Goal: Check status: Check status

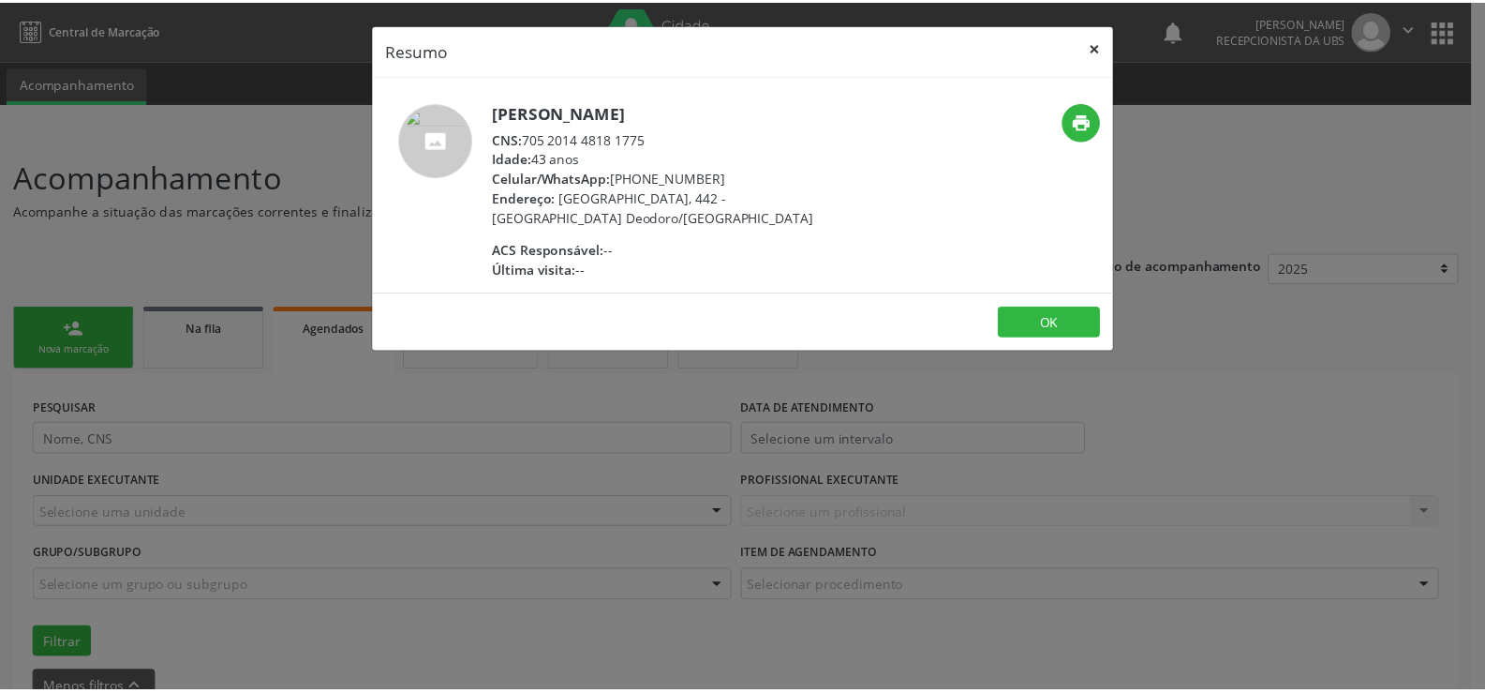
scroll to position [2002, 0]
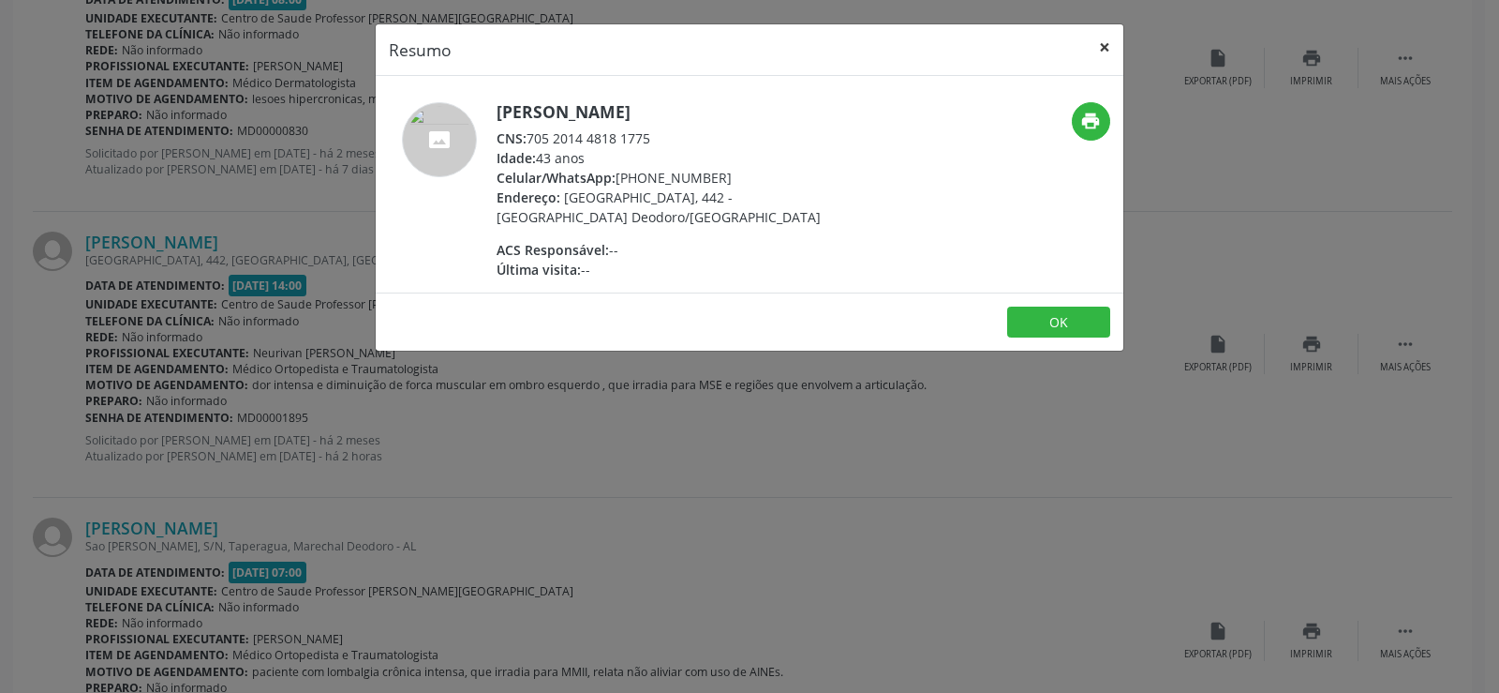
click at [1101, 47] on button "×" at bounding box center [1104, 47] width 37 height 46
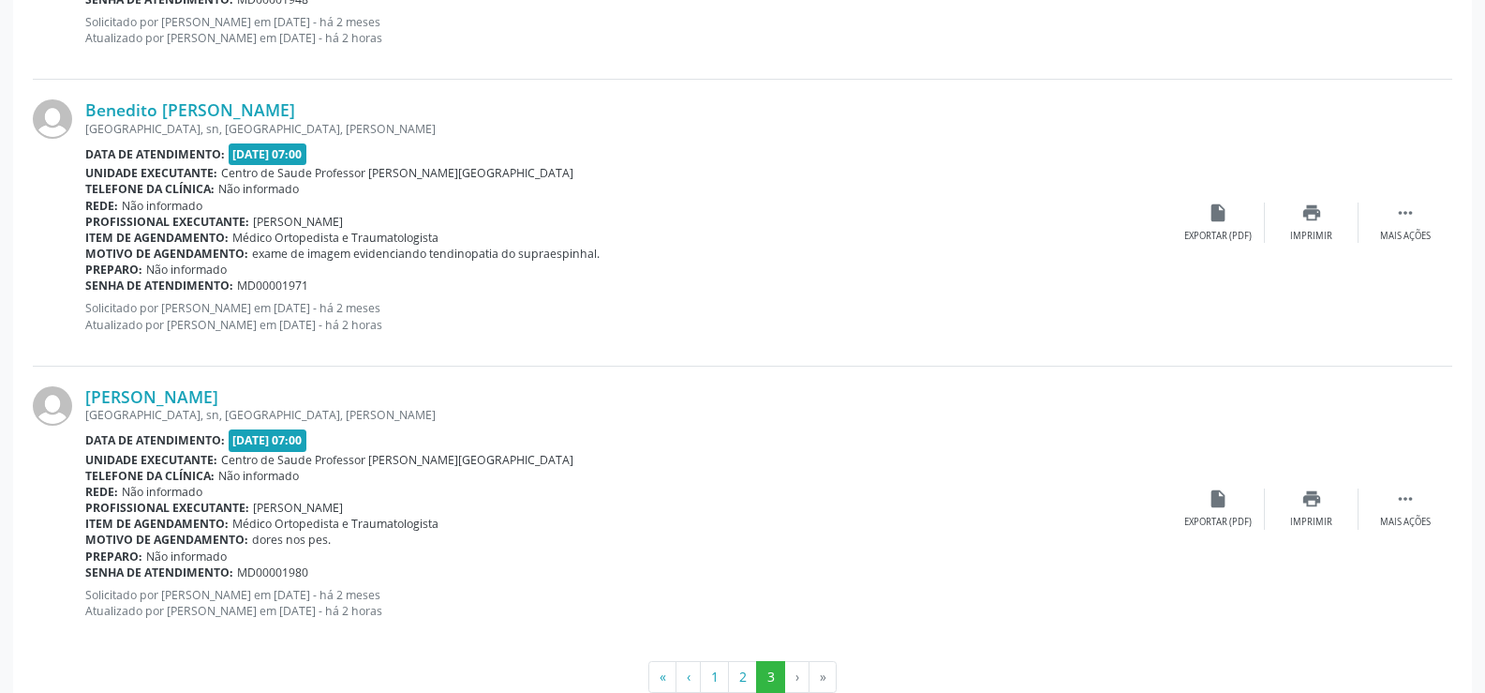
scroll to position [2752, 0]
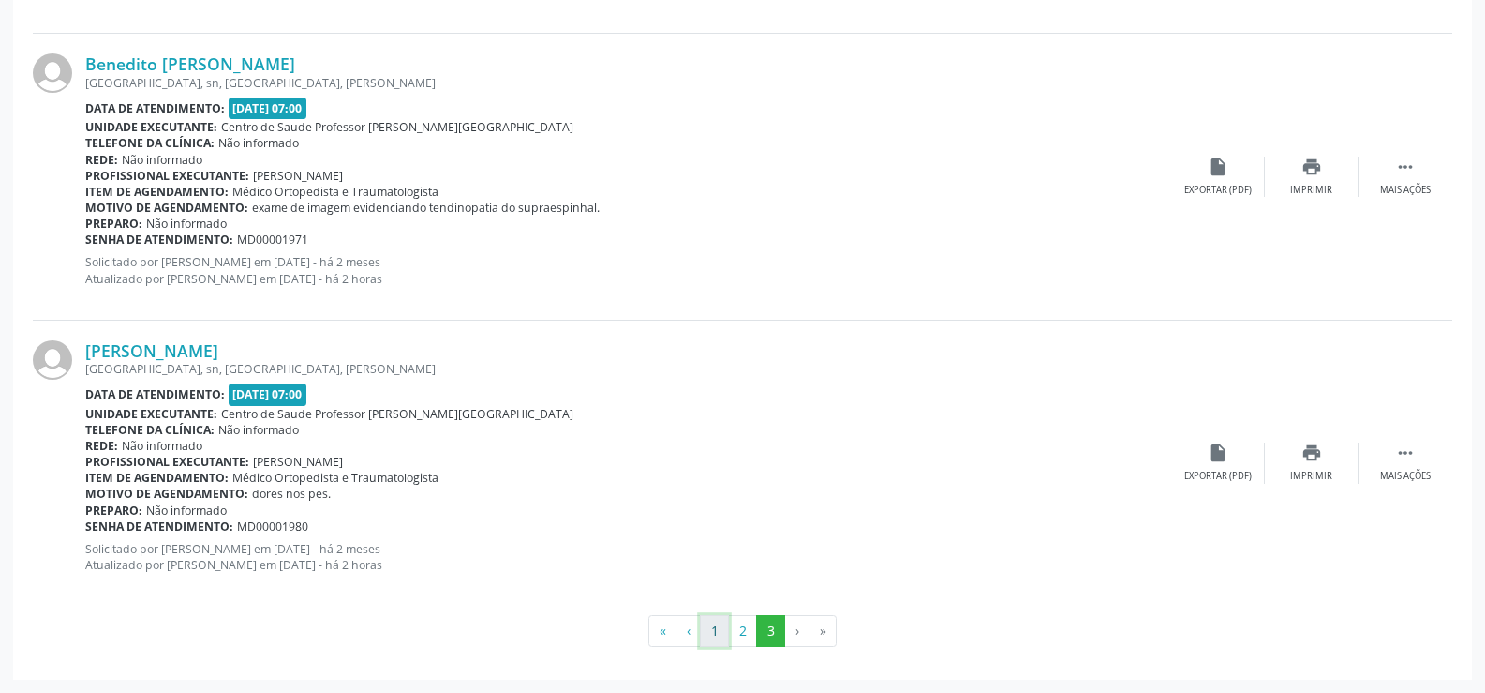
click at [707, 634] on button "1" at bounding box center [714, 631] width 29 height 32
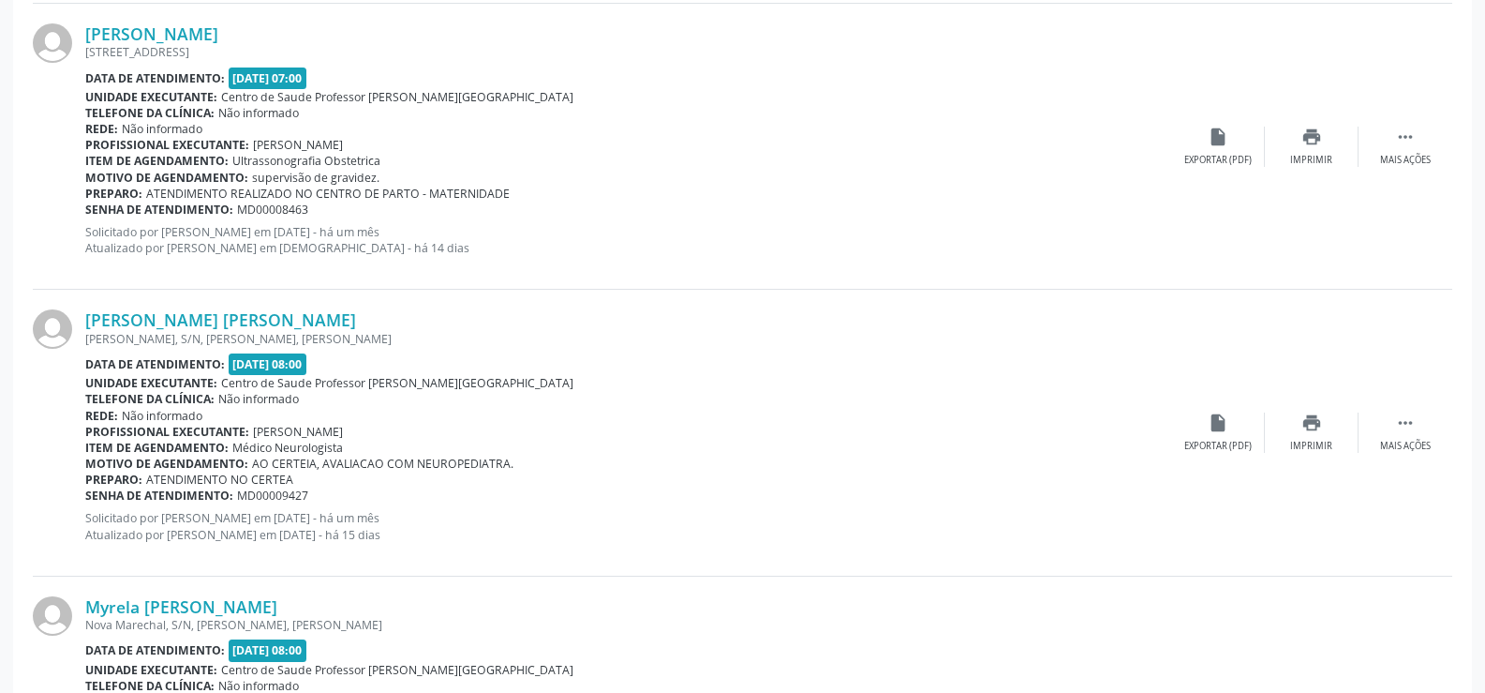
scroll to position [1933, 0]
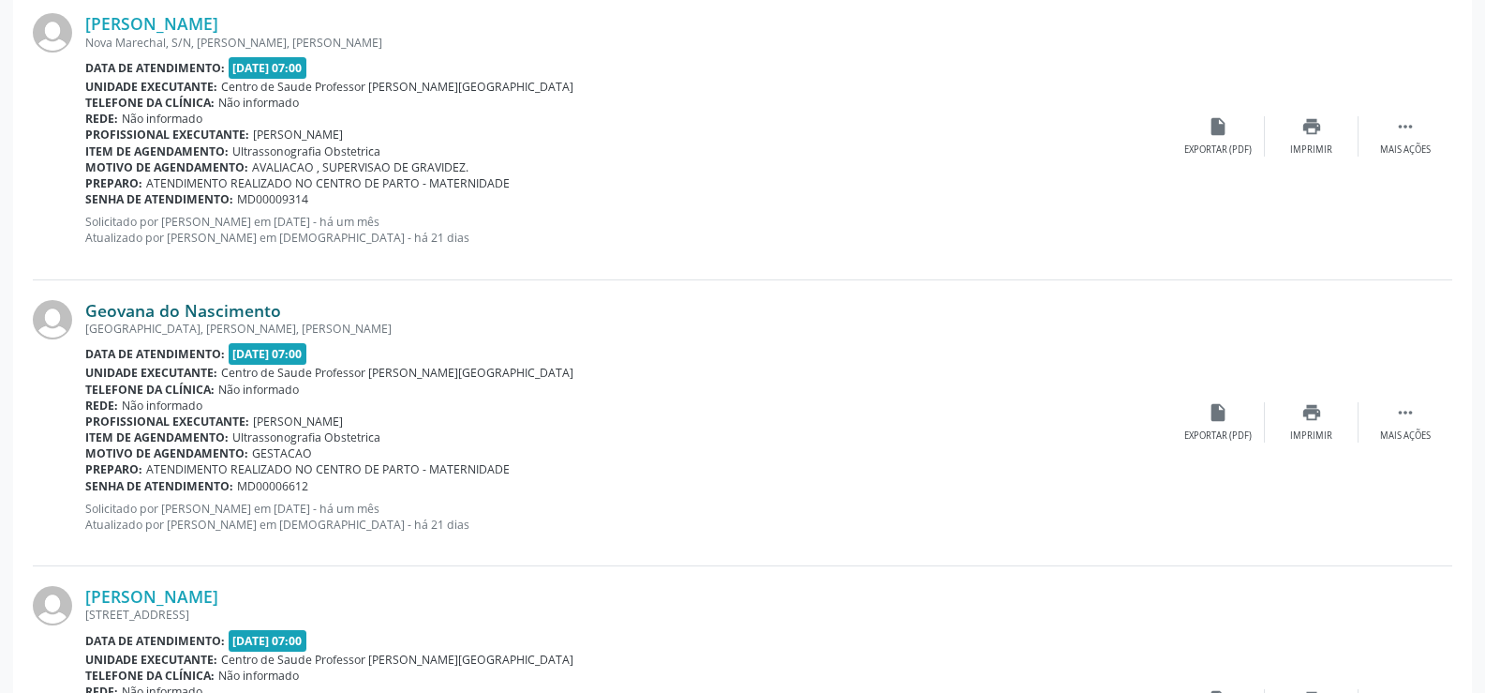
click at [149, 312] on link "Geovana do Nascimento" at bounding box center [183, 310] width 196 height 21
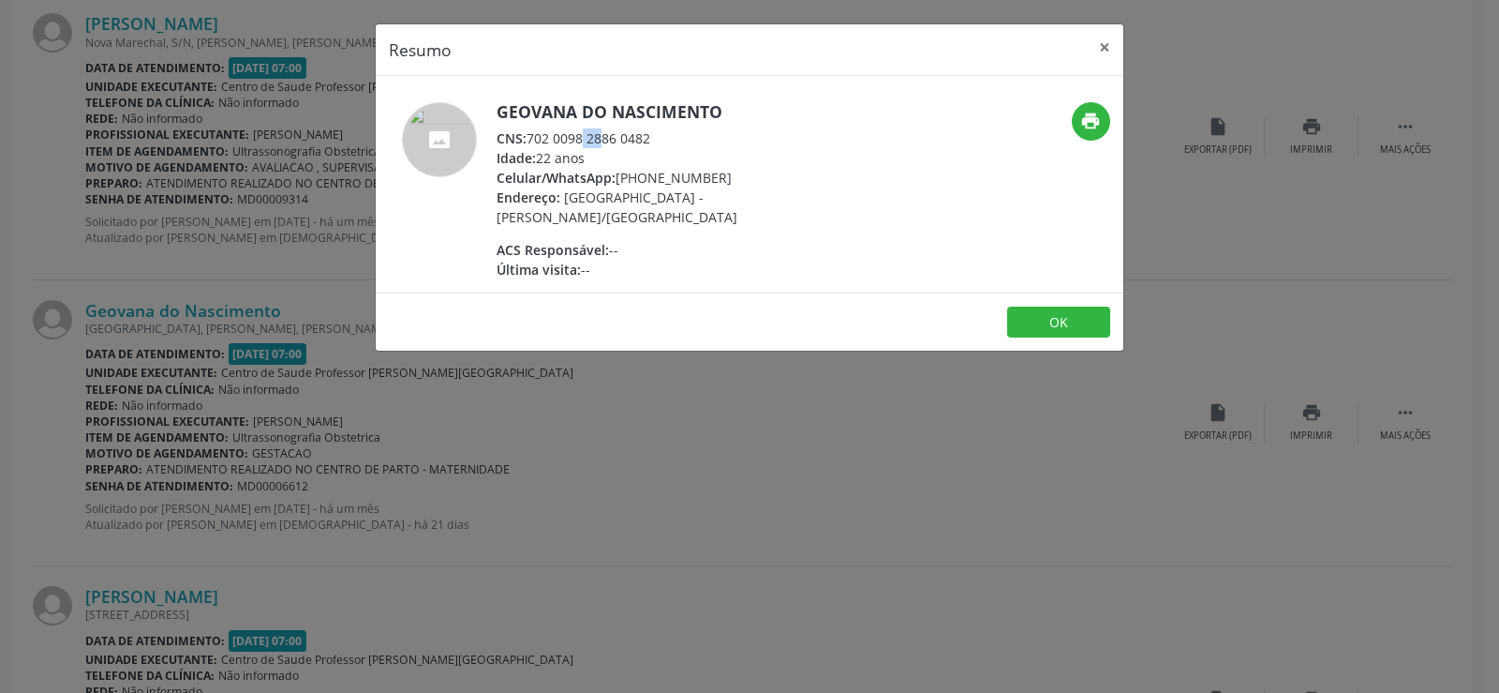
drag, startPoint x: 534, startPoint y: 139, endPoint x: 555, endPoint y: 142, distance: 20.8
click at [555, 142] on div "CNS: 702 0098 2886 0482" at bounding box center [679, 138] width 365 height 20
click at [553, 140] on div "CNS: 702 0098 2886 0482" at bounding box center [679, 138] width 365 height 20
drag, startPoint x: 553, startPoint y: 146, endPoint x: 785, endPoint y: 130, distance: 233.0
click at [785, 130] on div "CNS: 702 0098 2886 0482" at bounding box center [679, 138] width 365 height 20
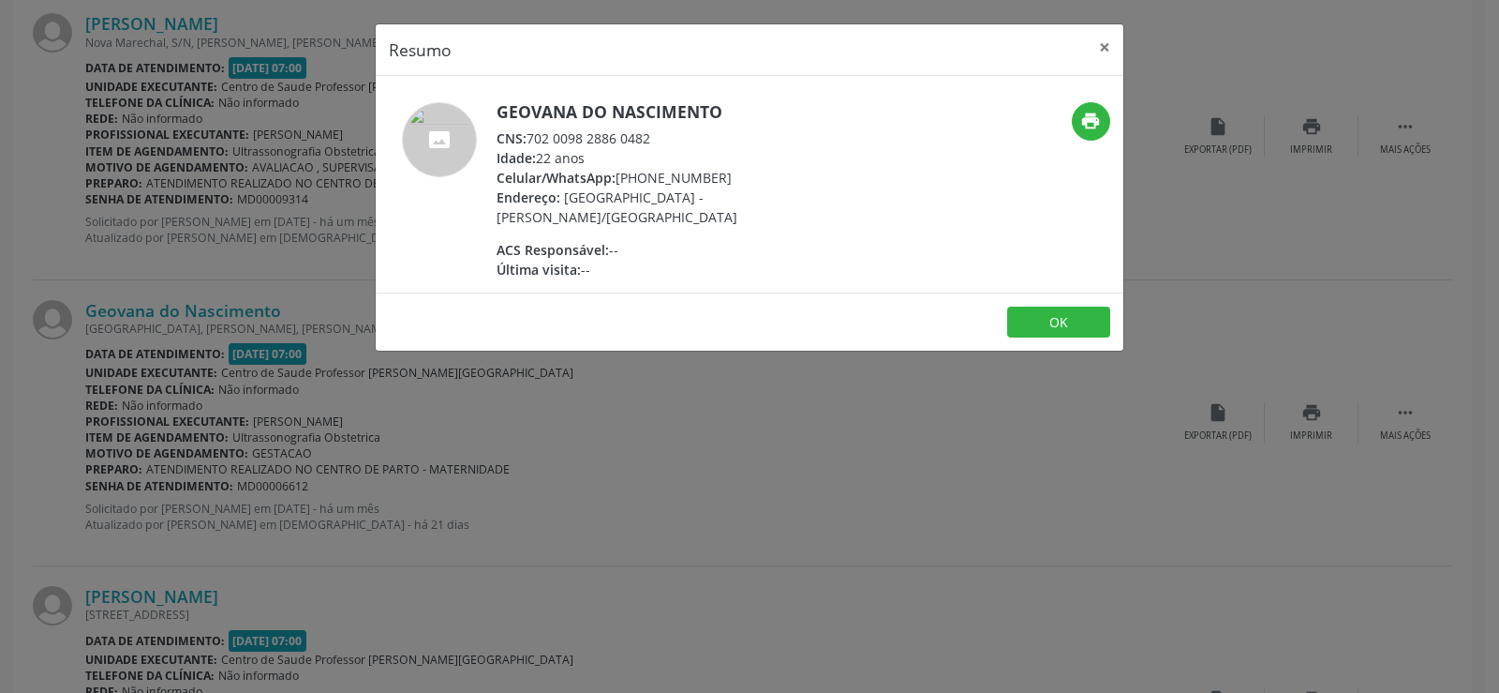
copy div "702 0098 2886 0482"
click at [1106, 35] on button "×" at bounding box center [1104, 47] width 37 height 46
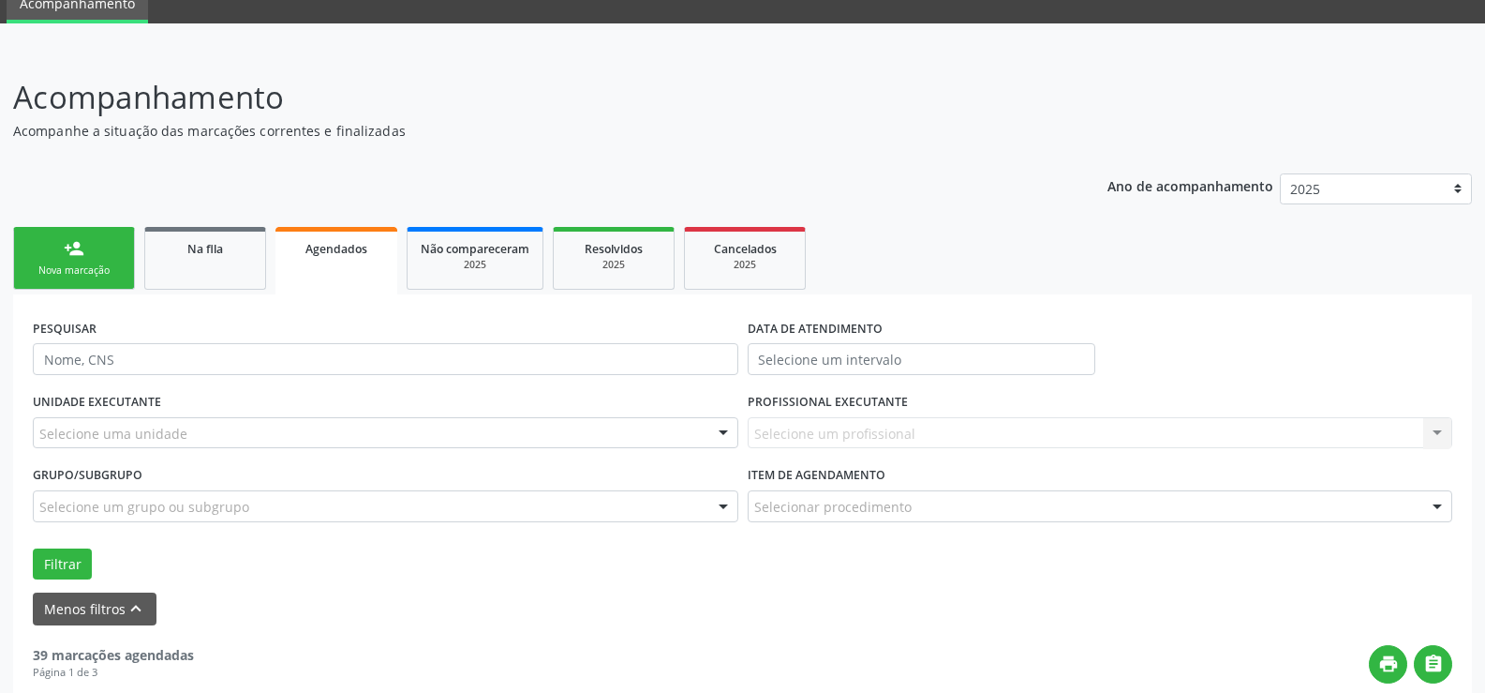
scroll to position [187, 0]
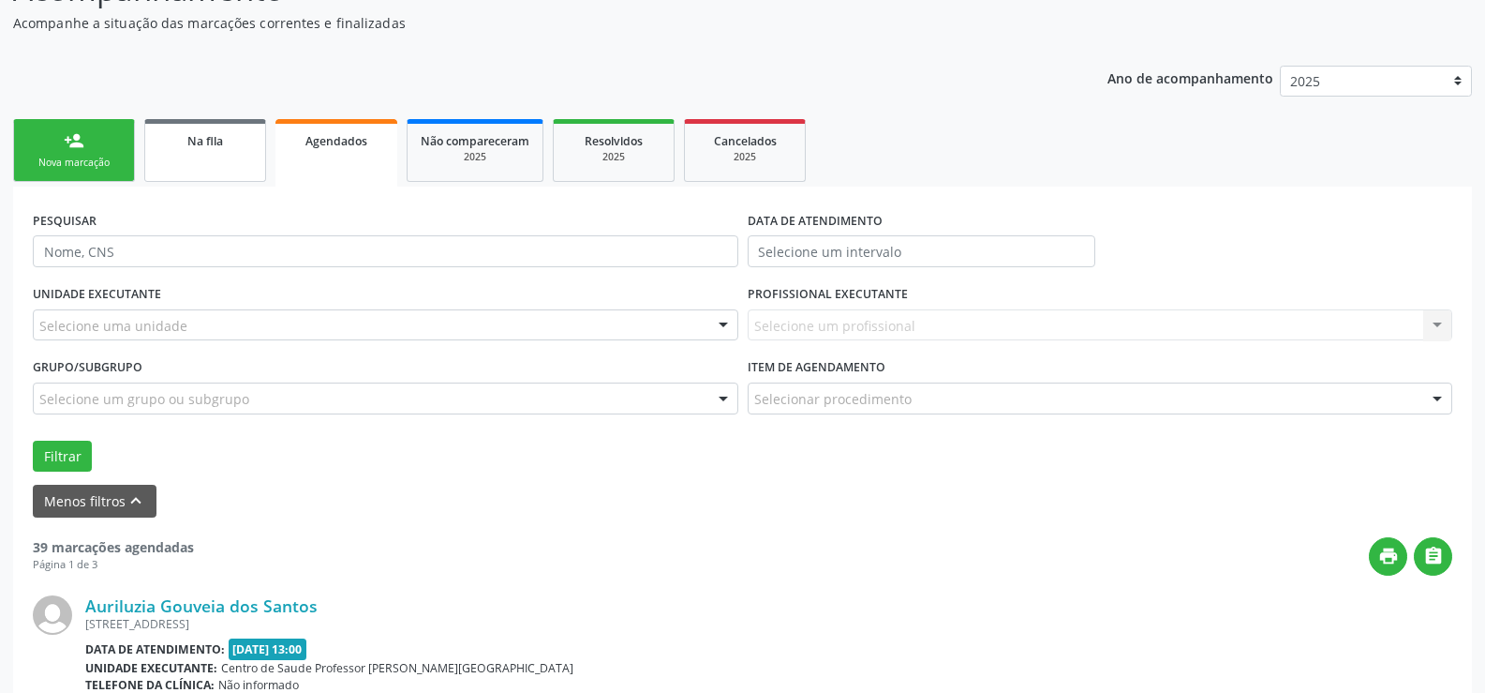
click at [219, 139] on span "Na fila" at bounding box center [205, 141] width 36 height 16
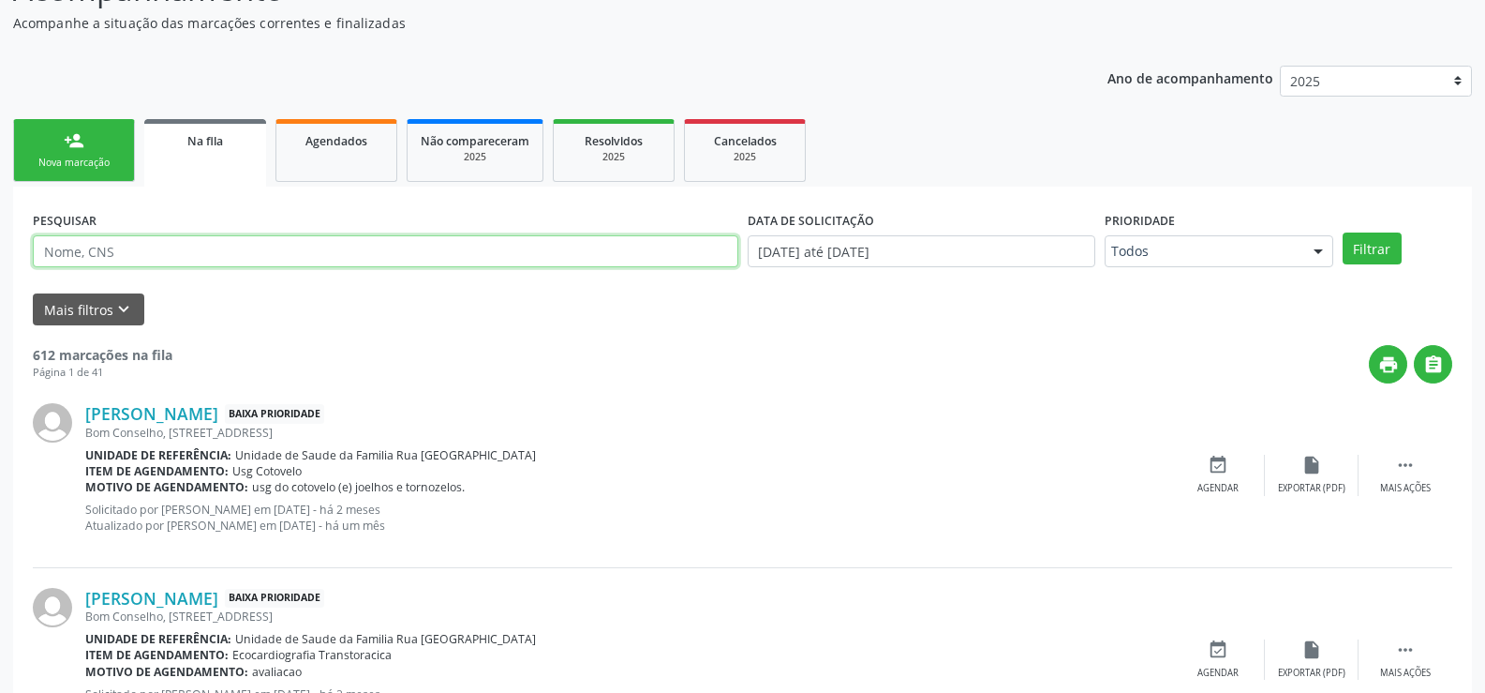
paste input "12913465463"
click at [1343, 232] on button "Filtrar" at bounding box center [1372, 248] width 59 height 32
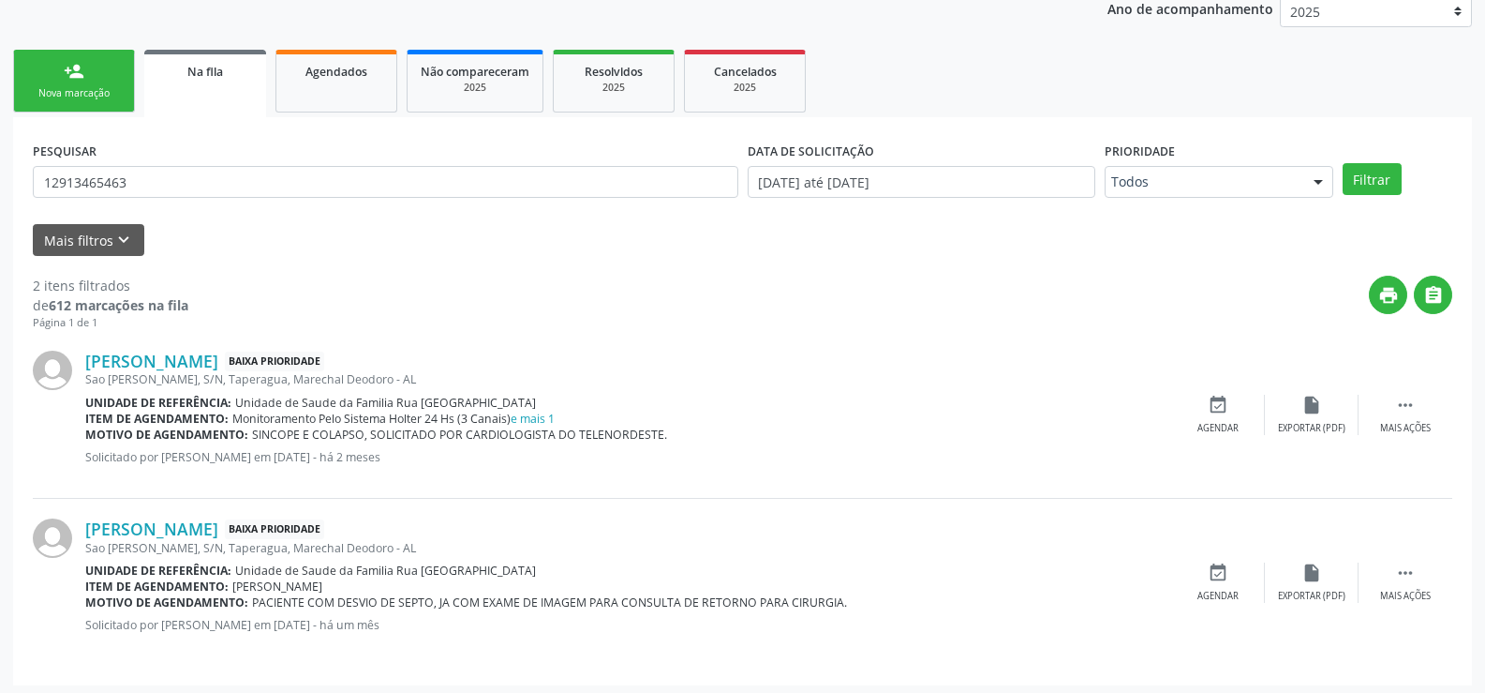
scroll to position [262, 0]
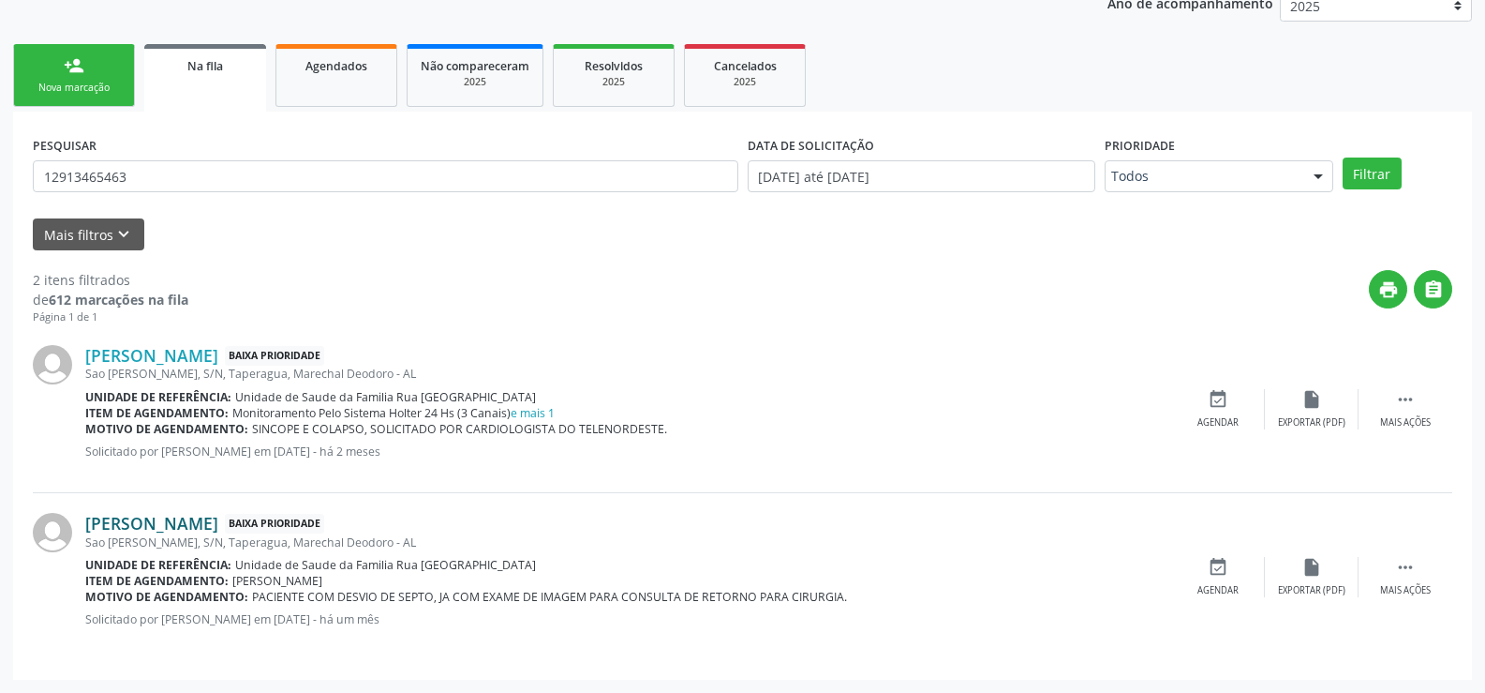
click at [171, 526] on link "[PERSON_NAME]" at bounding box center [151, 523] width 133 height 21
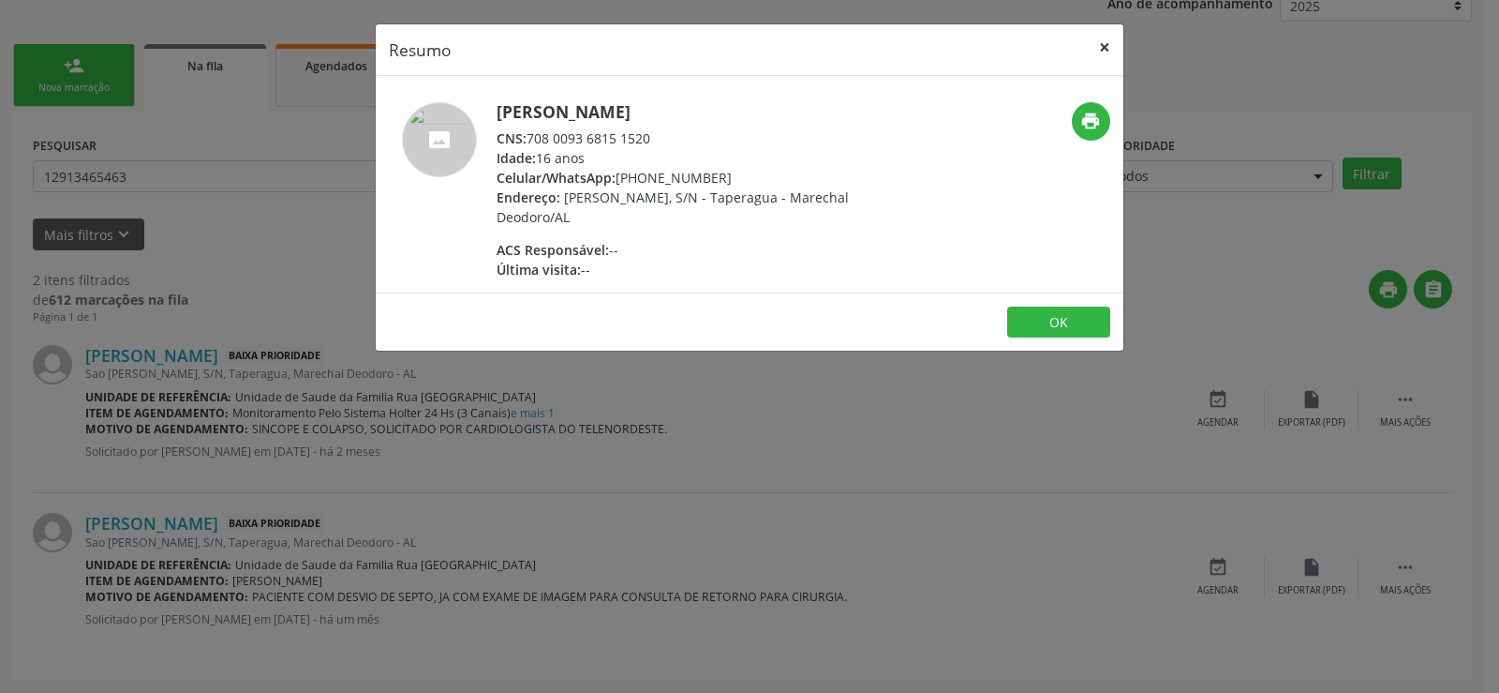
click at [1102, 50] on button "×" at bounding box center [1104, 47] width 37 height 46
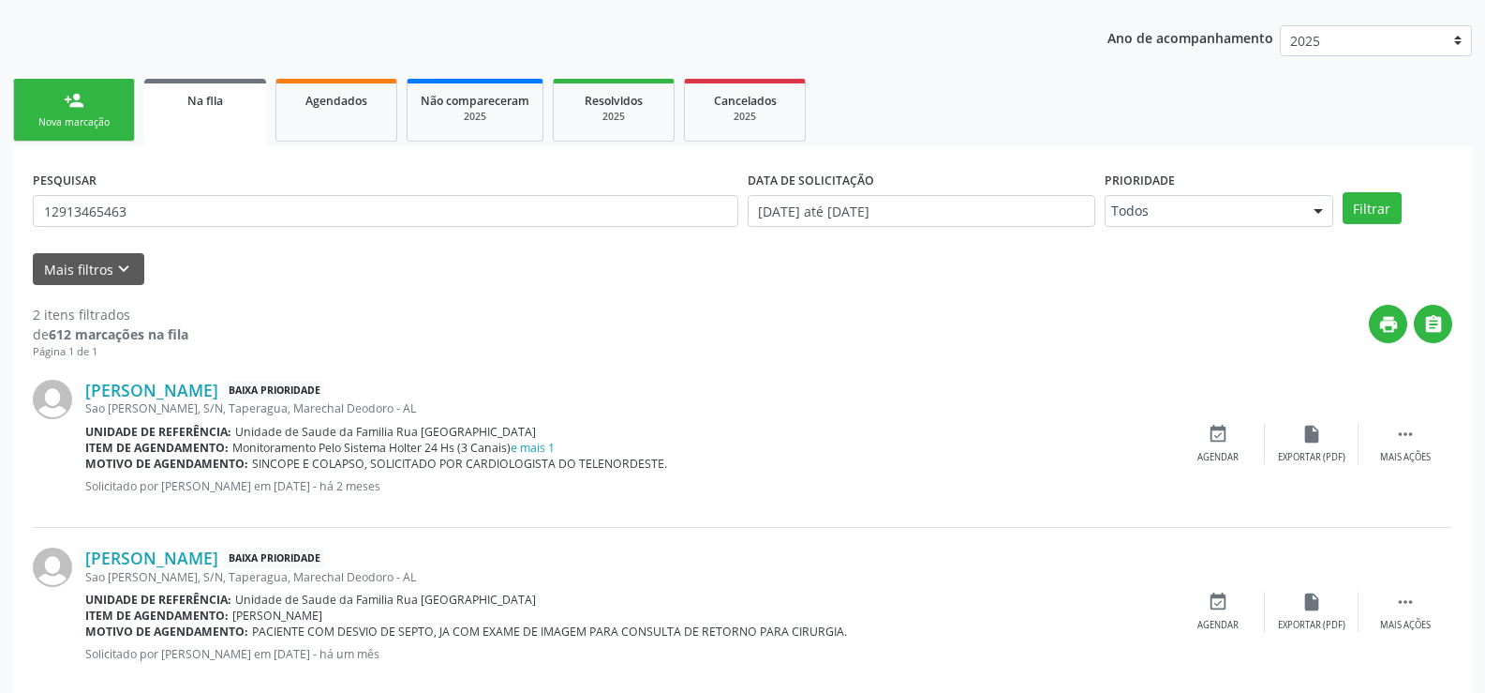
scroll to position [169, 0]
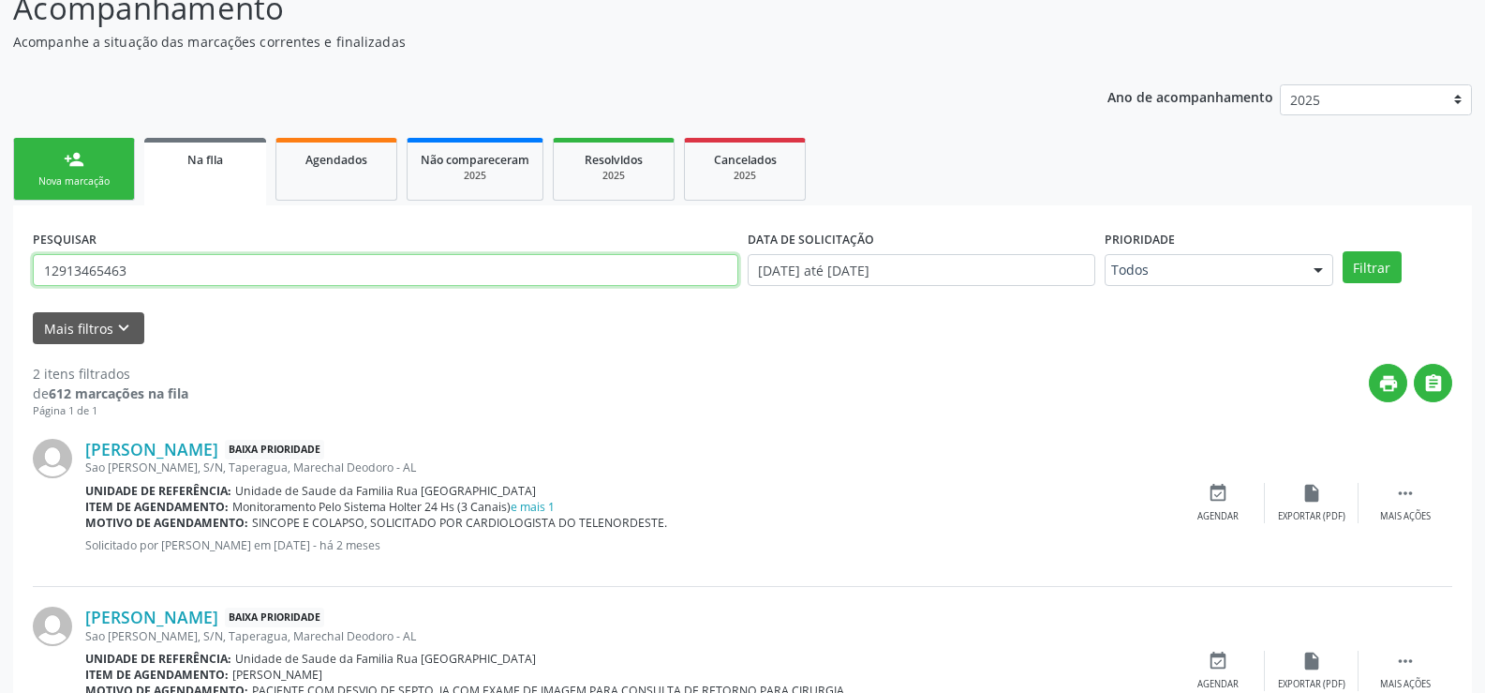
click at [227, 276] on input "12913465463" at bounding box center [386, 270] width 706 height 32
click at [209, 273] on input "12913465463" at bounding box center [386, 270] width 706 height 32
type input "1"
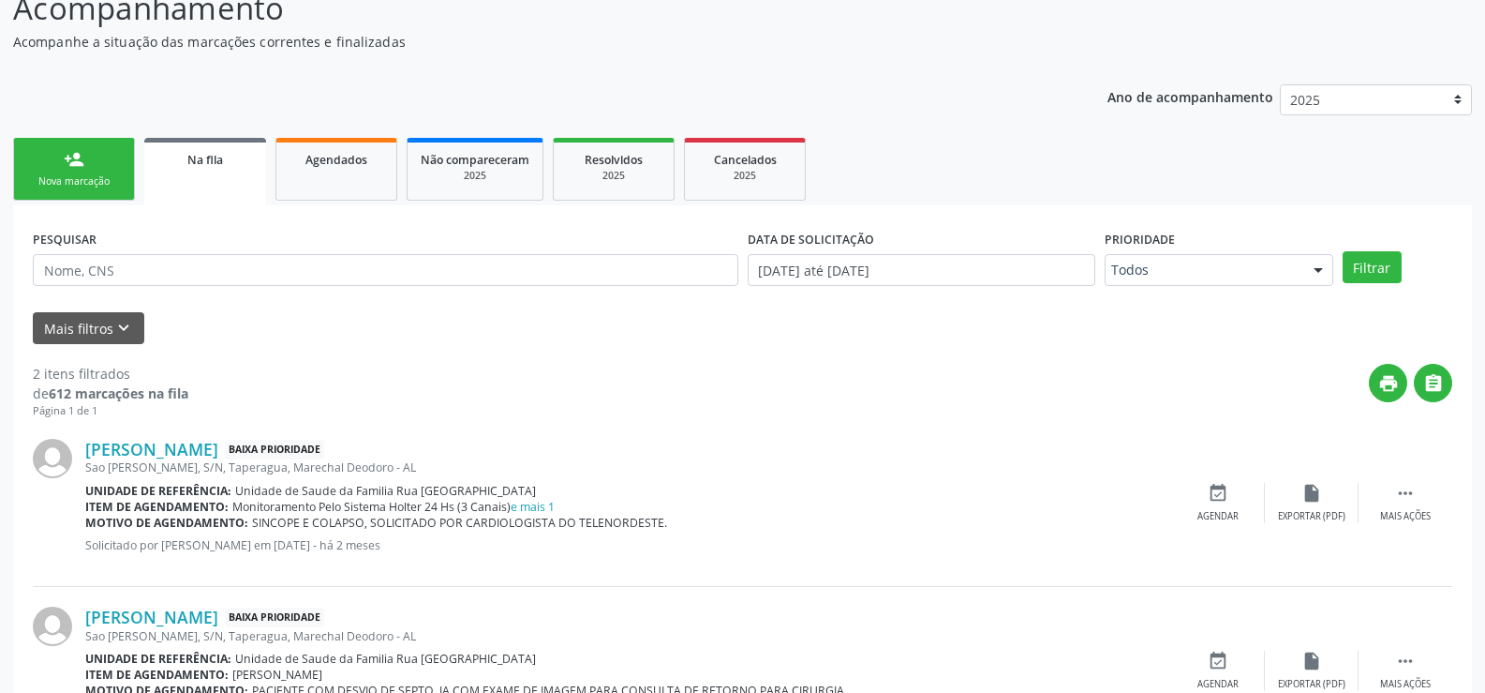
click at [200, 170] on link "Na fila" at bounding box center [205, 171] width 122 height 67
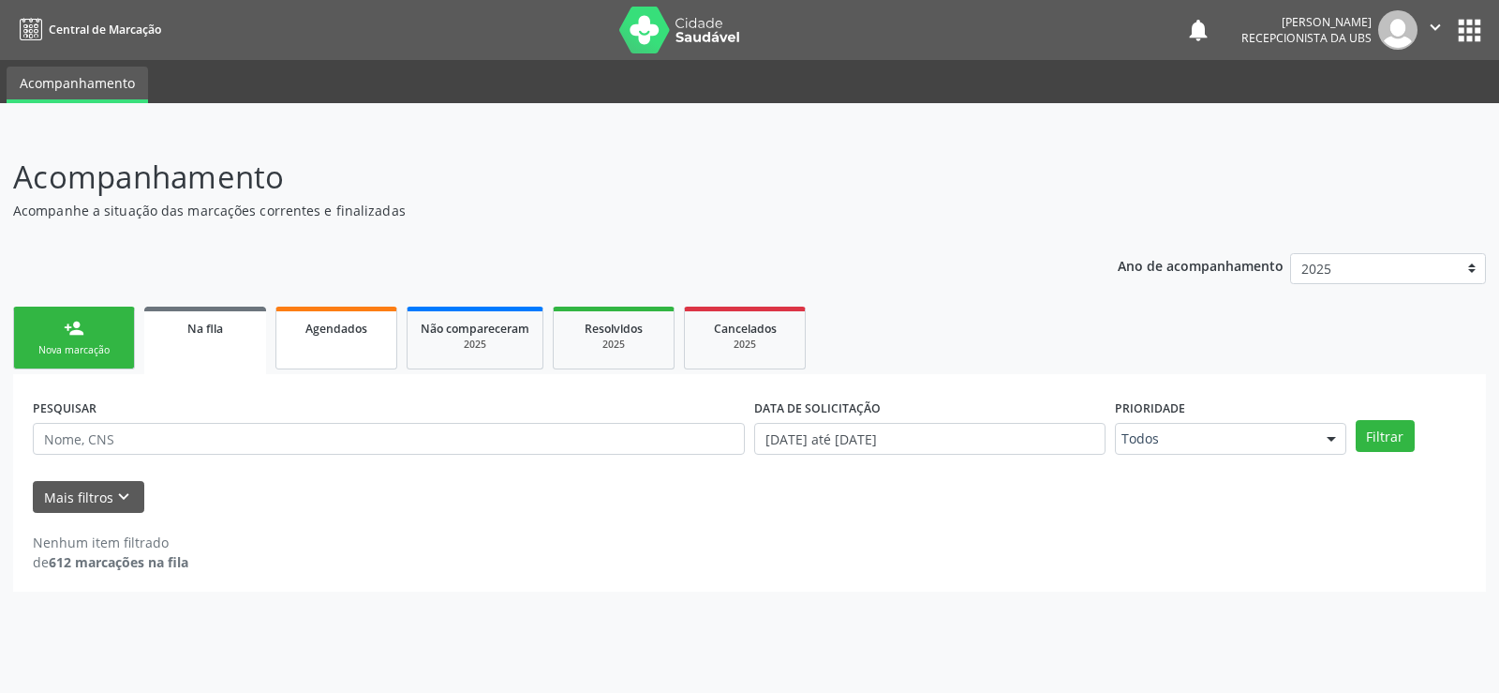
click at [318, 335] on span "Agendados" at bounding box center [337, 329] width 62 height 16
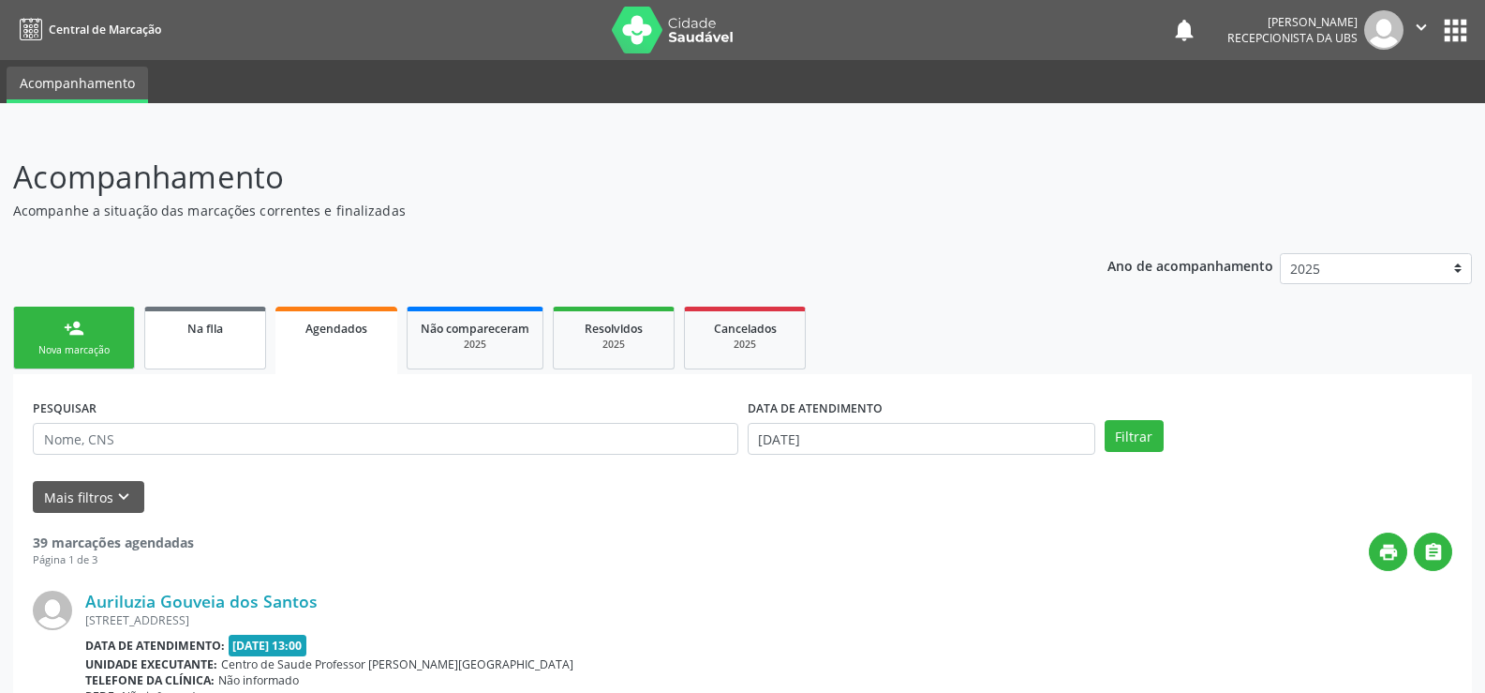
click at [224, 336] on div "Na fila" at bounding box center [205, 328] width 94 height 20
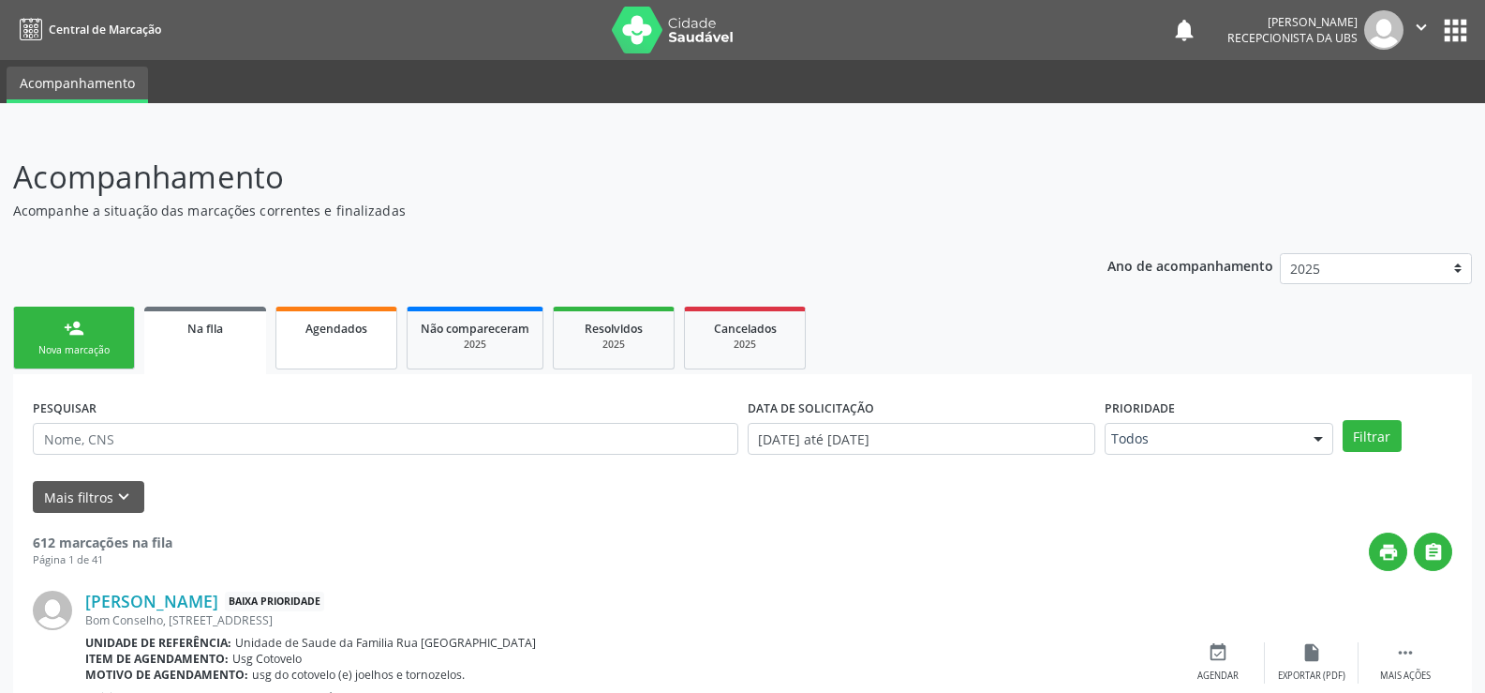
click at [336, 349] on link "Agendados" at bounding box center [337, 337] width 122 height 63
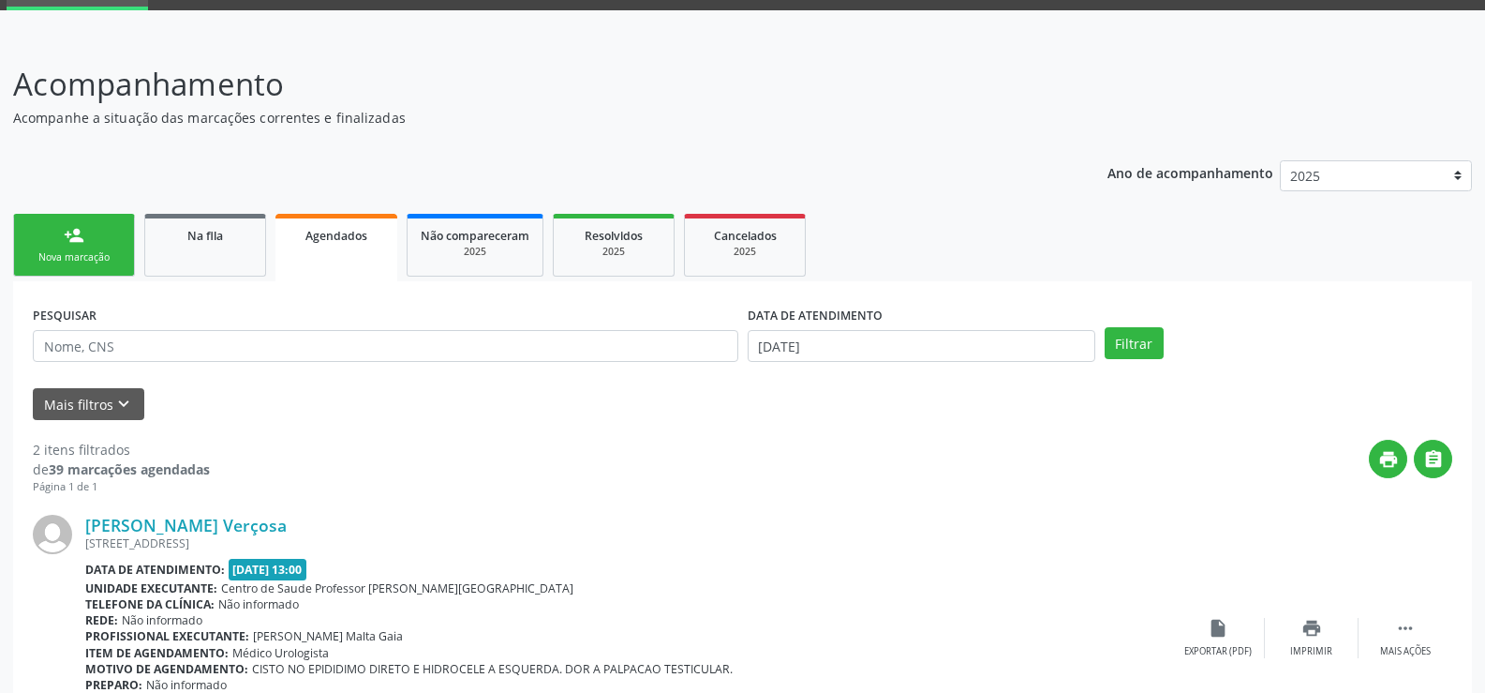
scroll to position [125, 0]
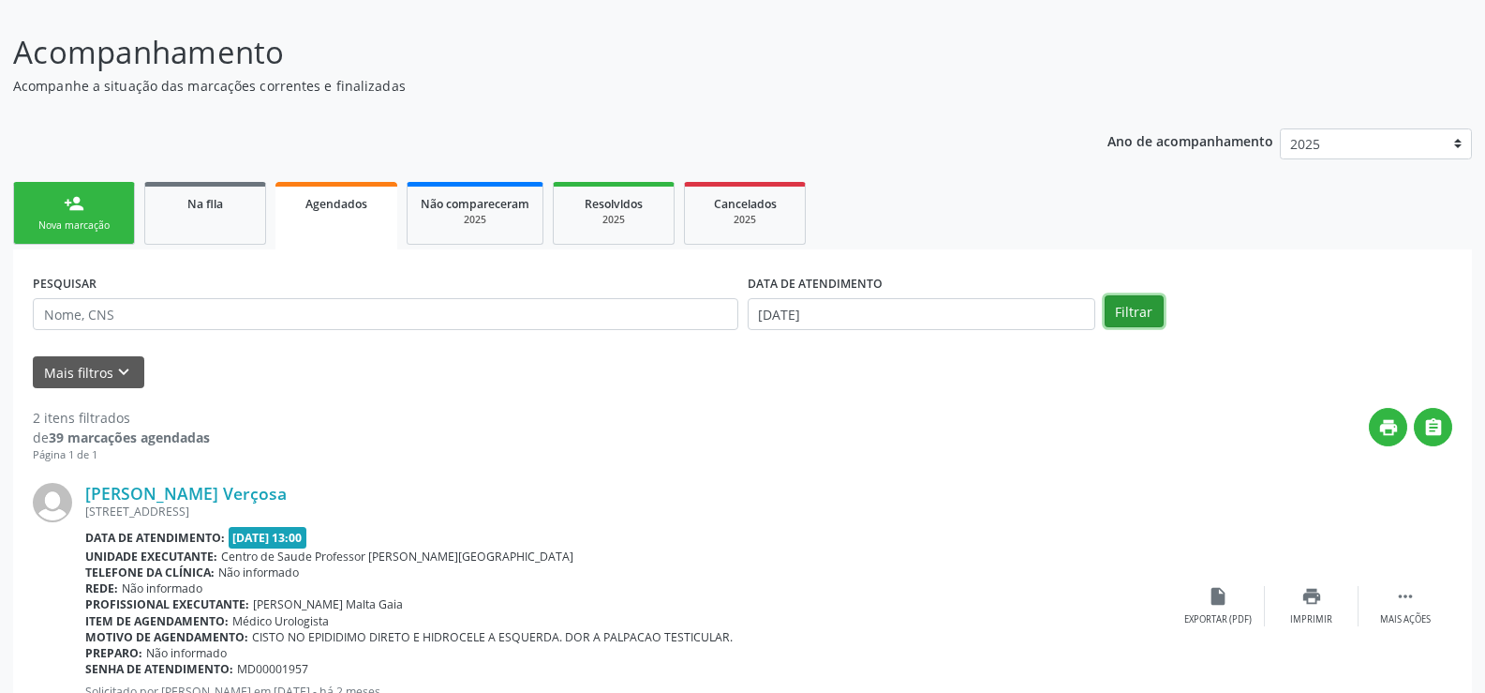
click at [1129, 307] on button "Filtrar" at bounding box center [1134, 311] width 59 height 32
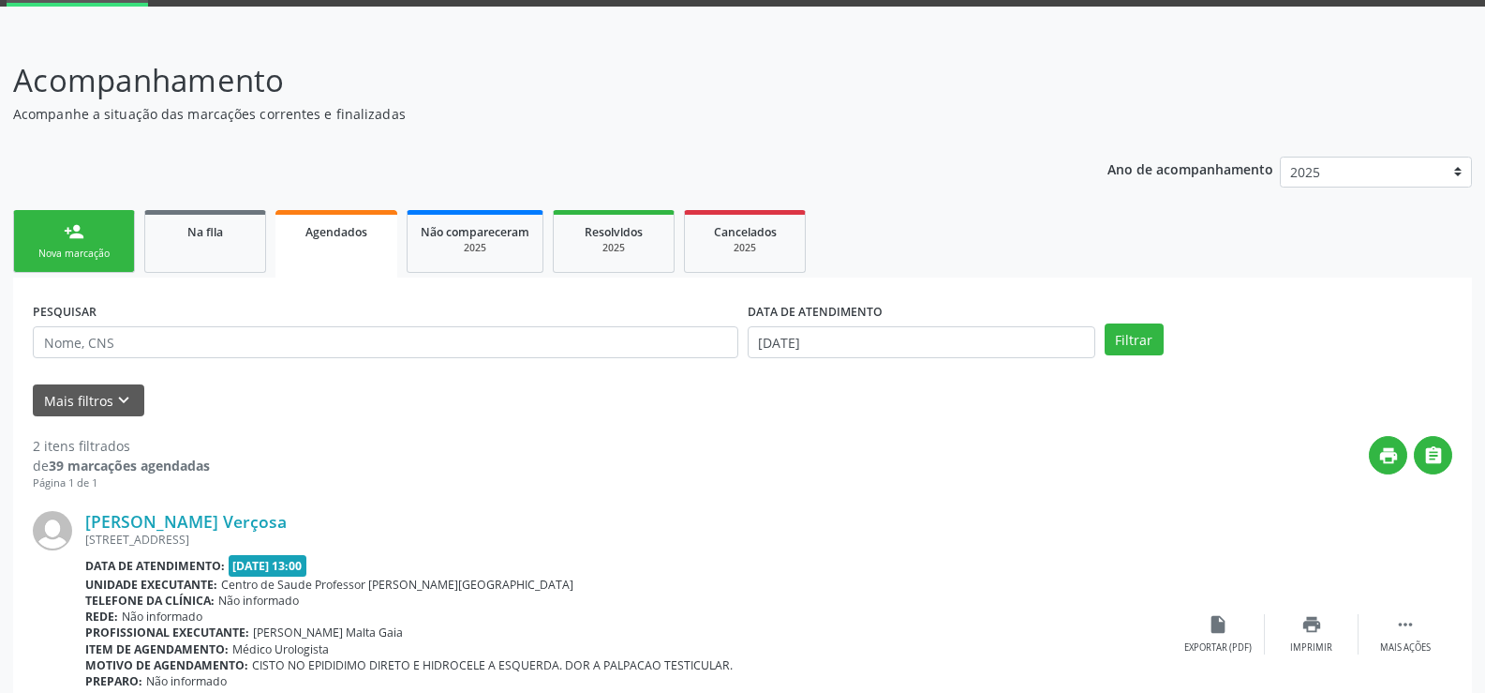
scroll to position [187, 0]
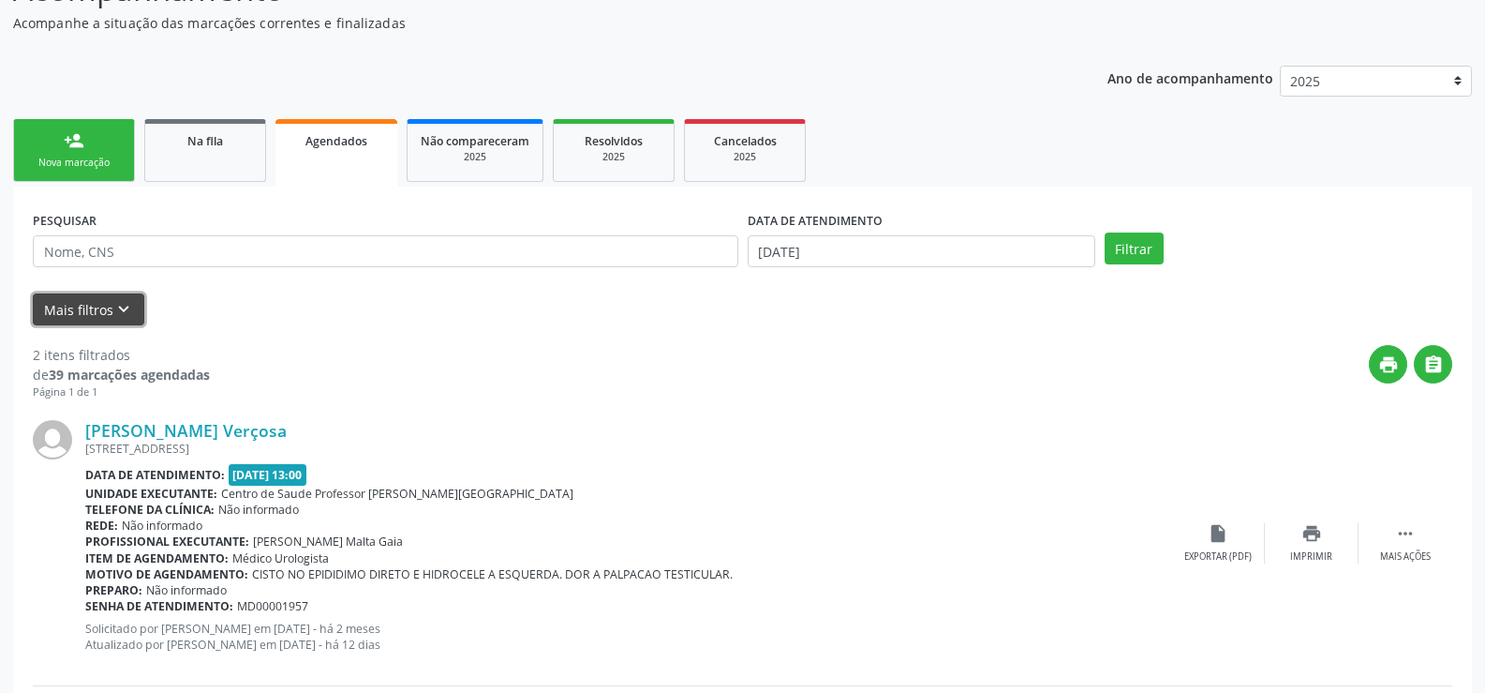
click at [86, 301] on button "Mais filtros keyboard_arrow_down" at bounding box center [89, 309] width 112 height 33
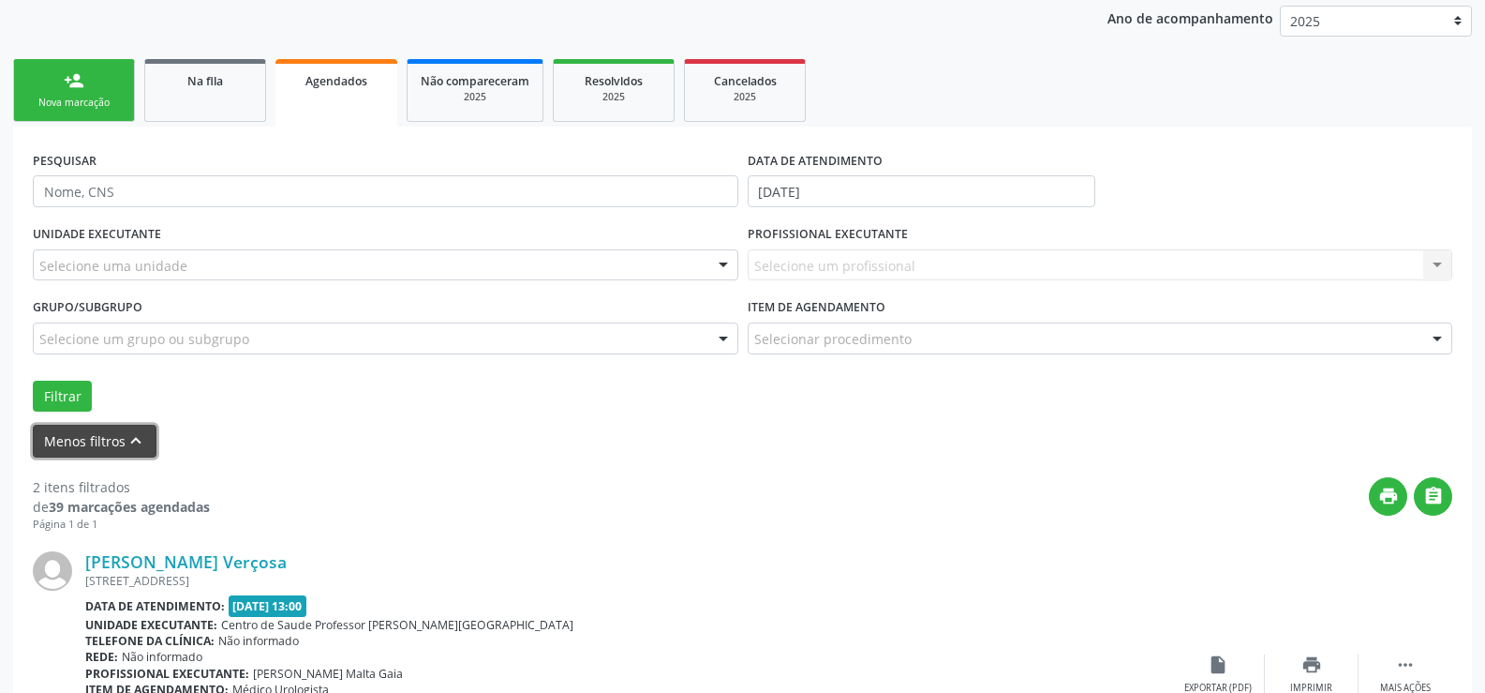
scroll to position [281, 0]
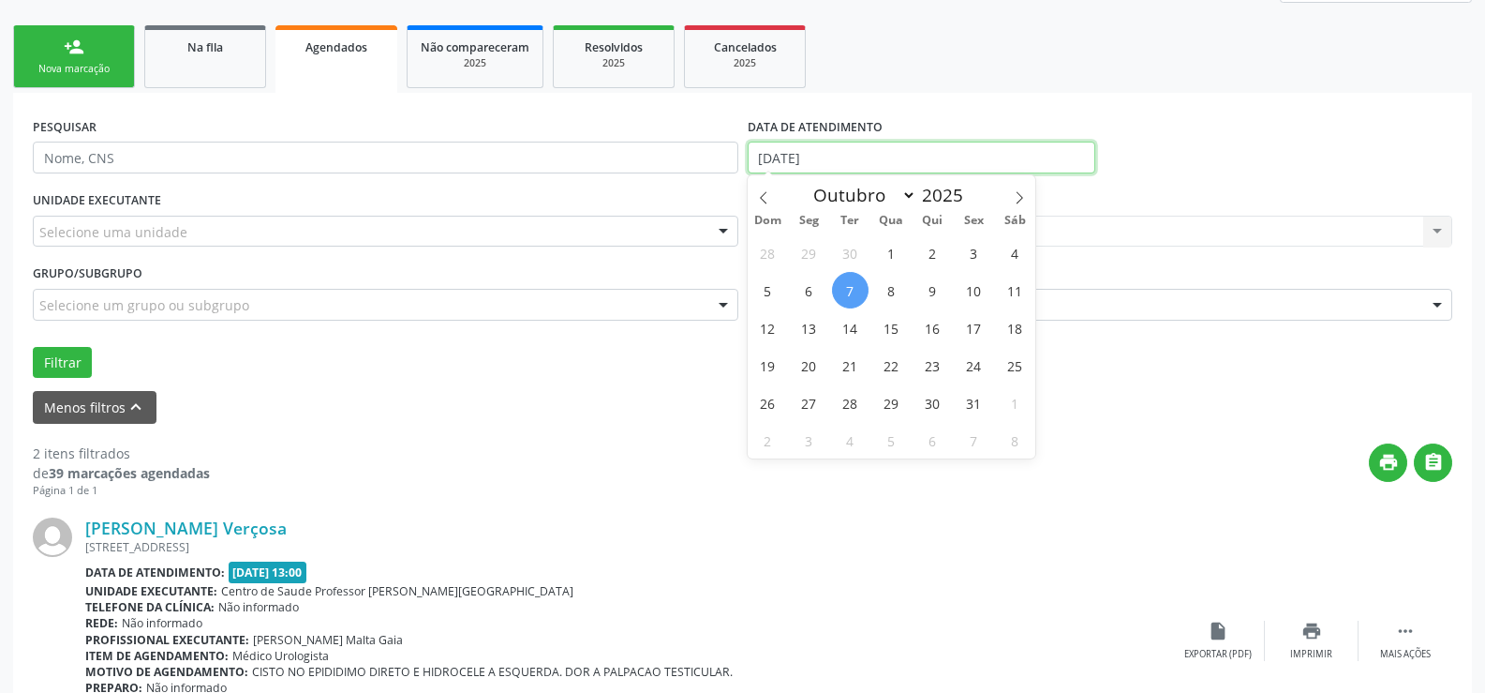
click at [1000, 165] on input "[DATE]" at bounding box center [922, 158] width 348 height 32
click at [768, 198] on icon at bounding box center [763, 197] width 13 height 13
click at [765, 200] on icon at bounding box center [763, 197] width 13 height 13
select select "7"
click at [976, 247] on span "1" at bounding box center [974, 252] width 37 height 37
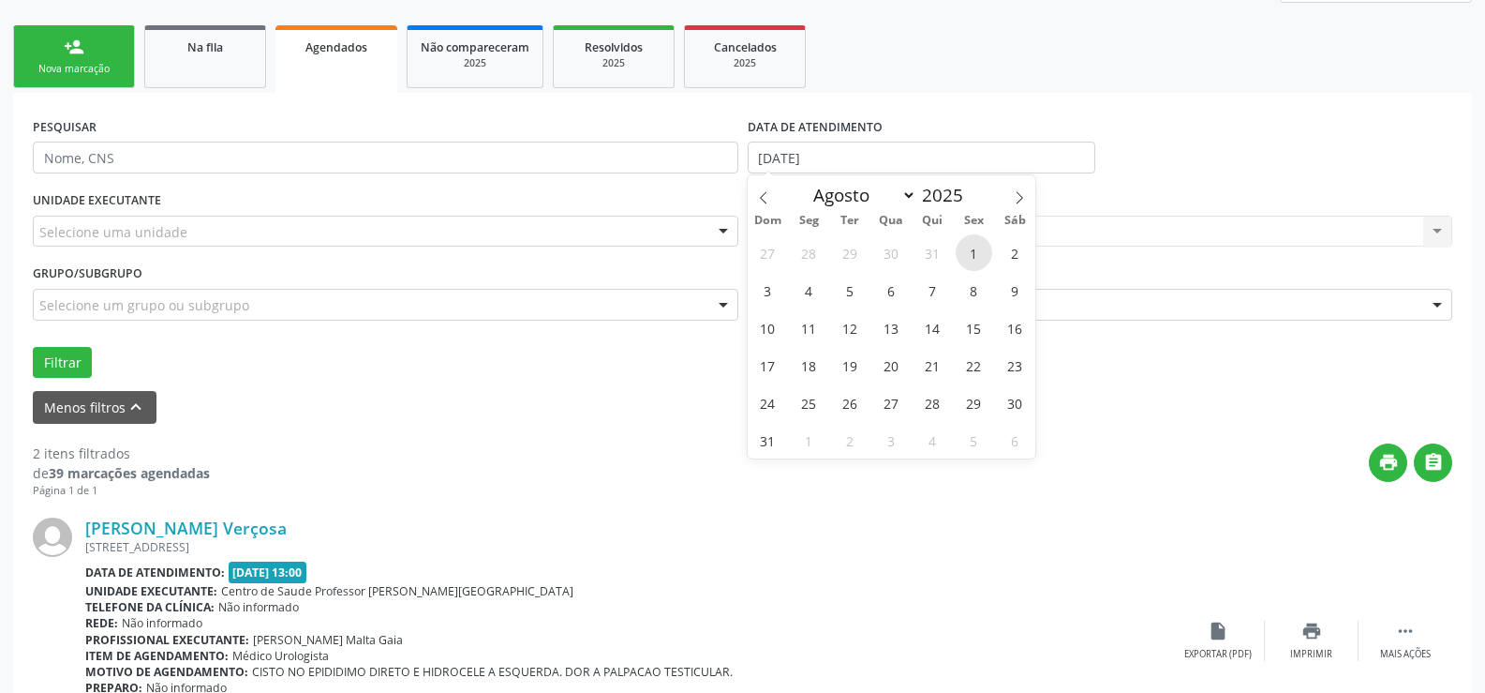
type input "[DATE]"
click at [1022, 196] on icon at bounding box center [1019, 197] width 13 height 13
select select "8"
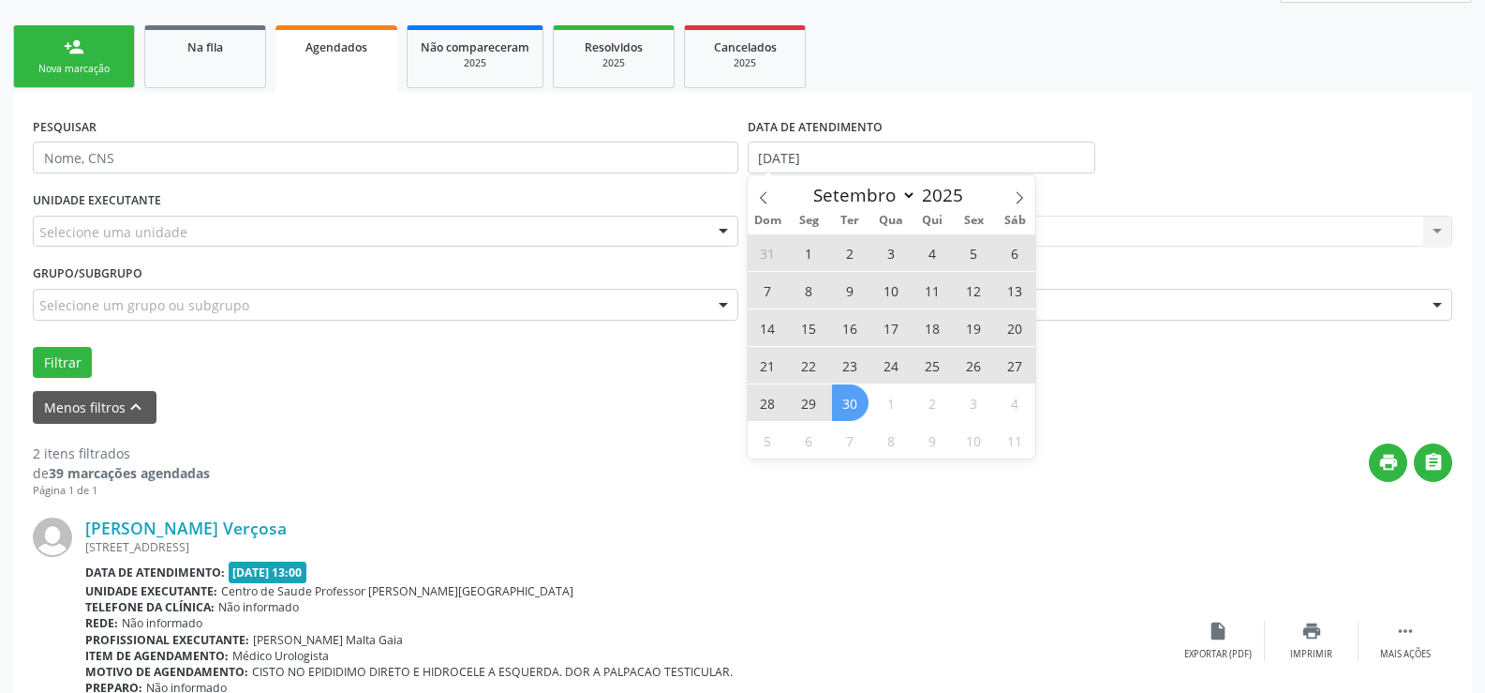
click at [850, 407] on span "30" at bounding box center [850, 402] width 37 height 37
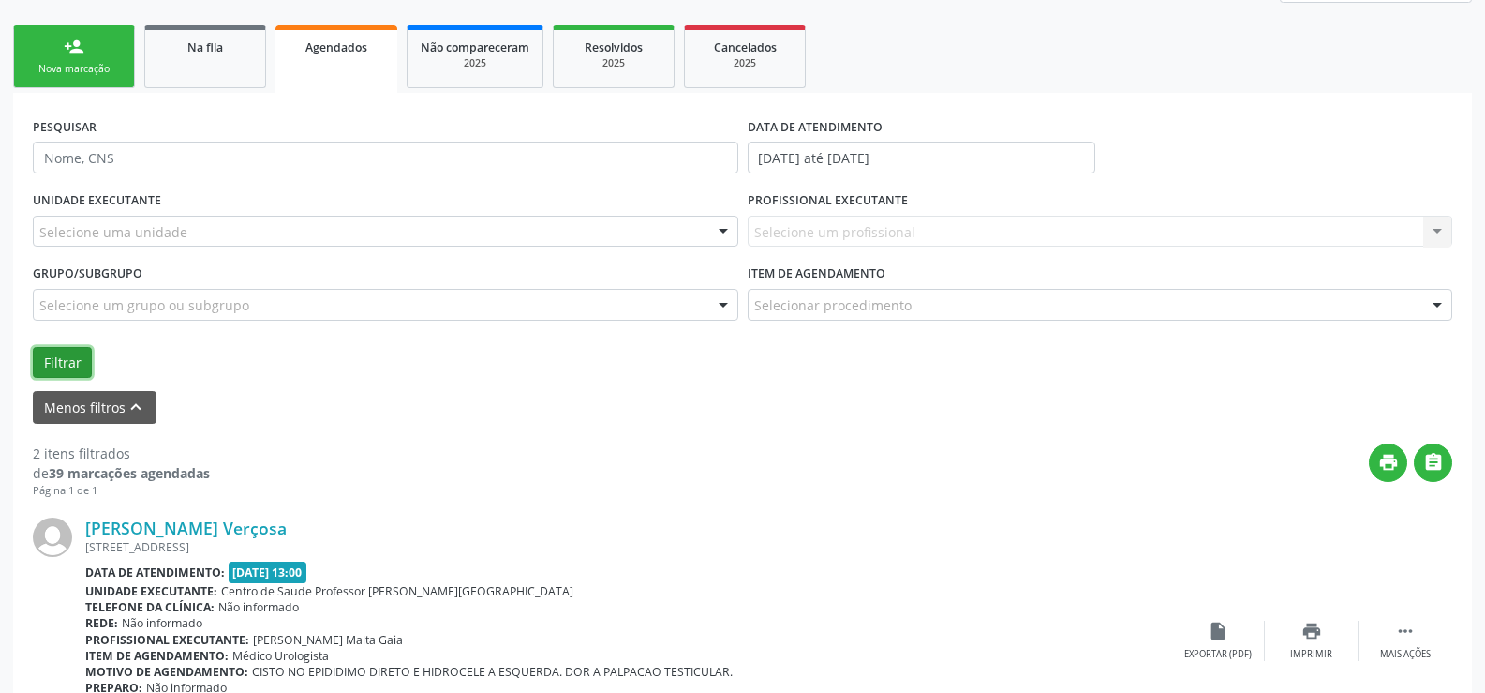
click at [70, 358] on button "Filtrar" at bounding box center [62, 363] width 59 height 32
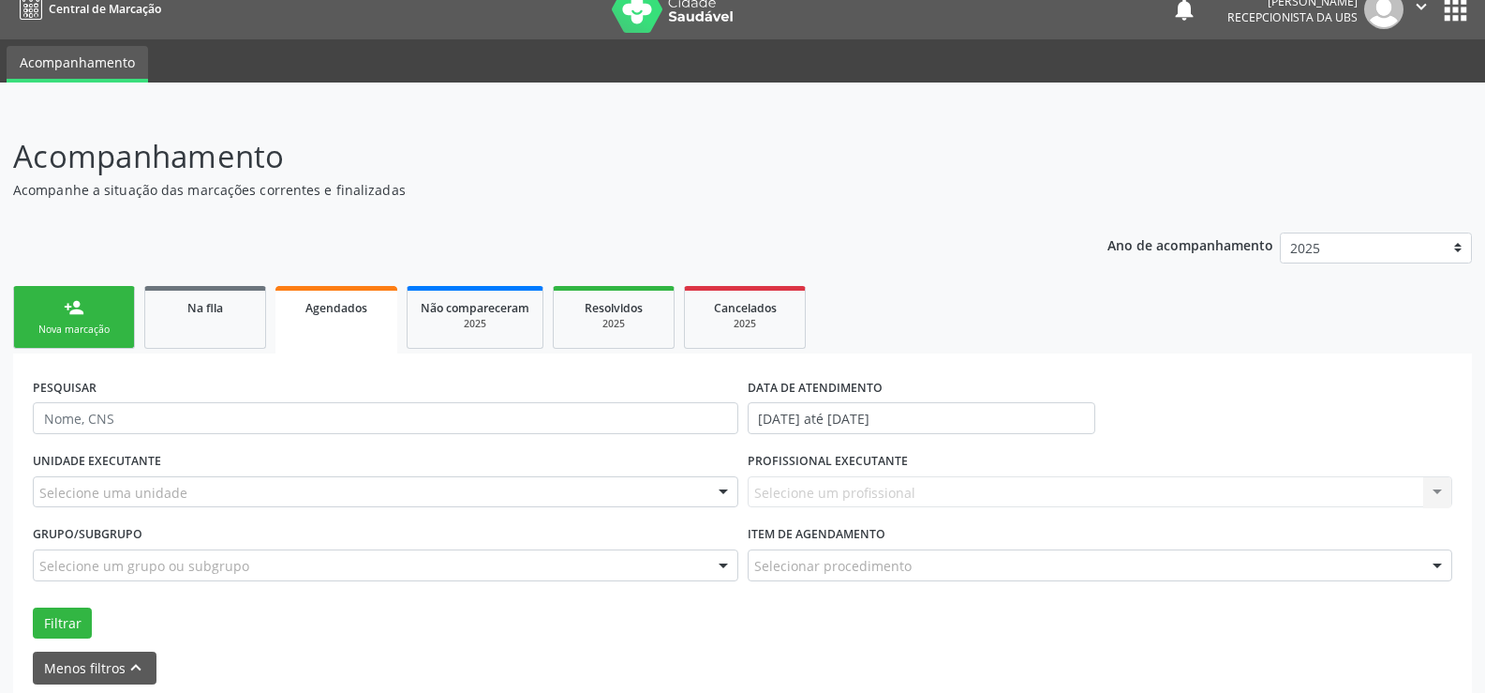
scroll to position [208, 0]
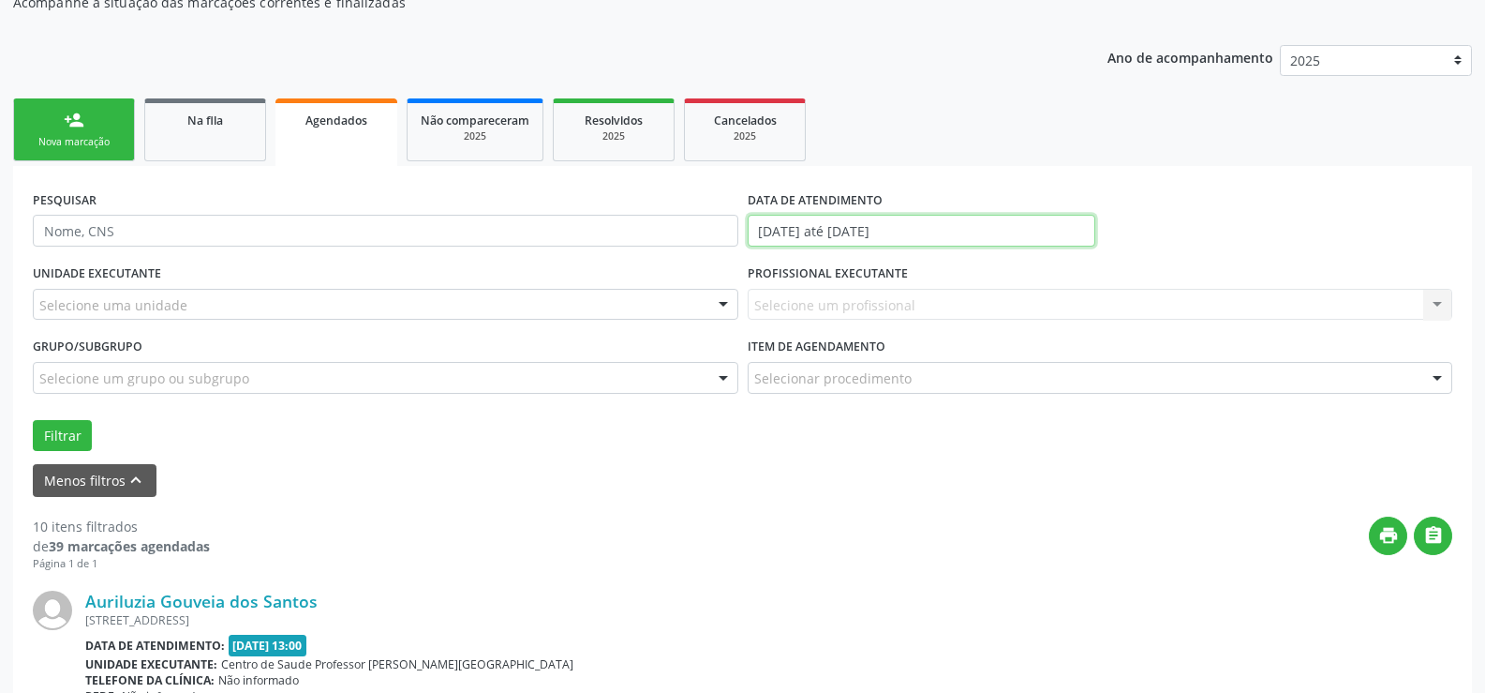
click at [1013, 227] on input "[DATE] até [DATE]" at bounding box center [922, 231] width 348 height 32
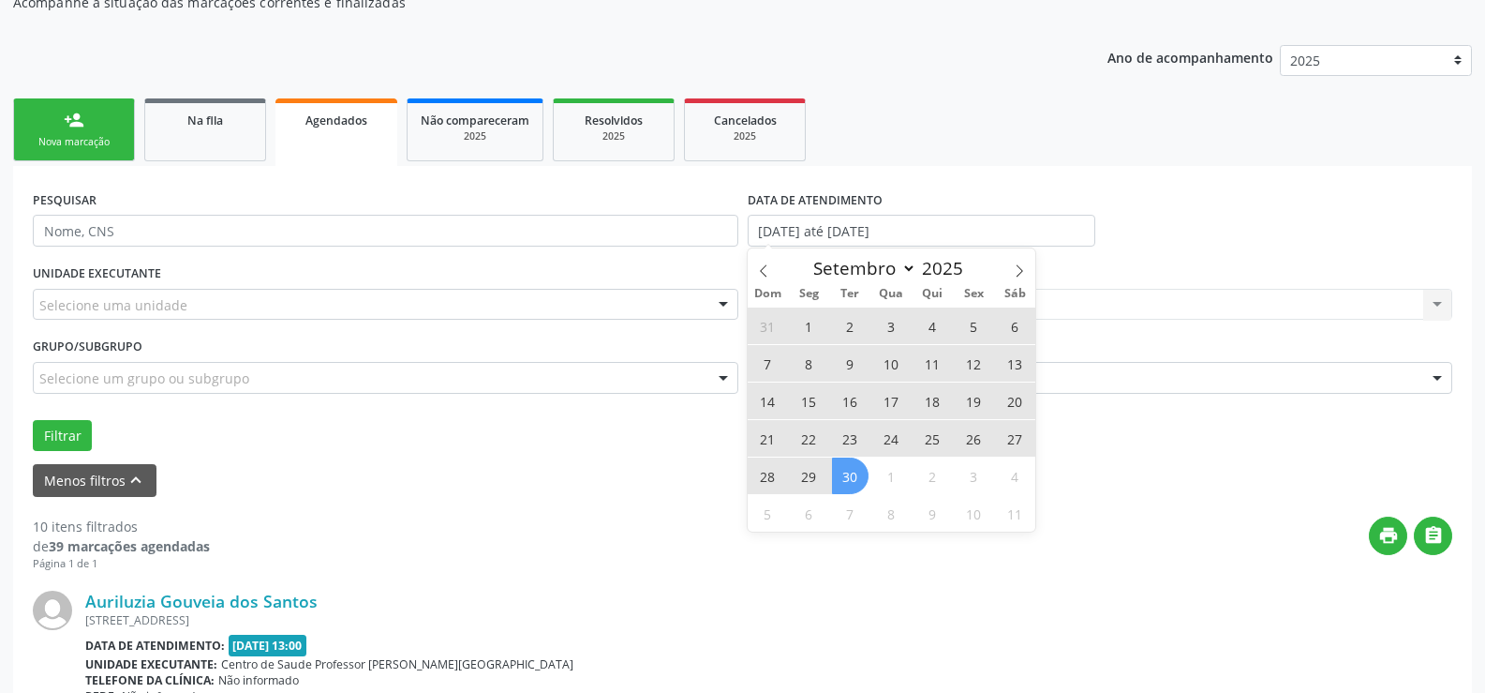
click at [807, 321] on span "1" at bounding box center [809, 325] width 37 height 37
type input "[DATE]"
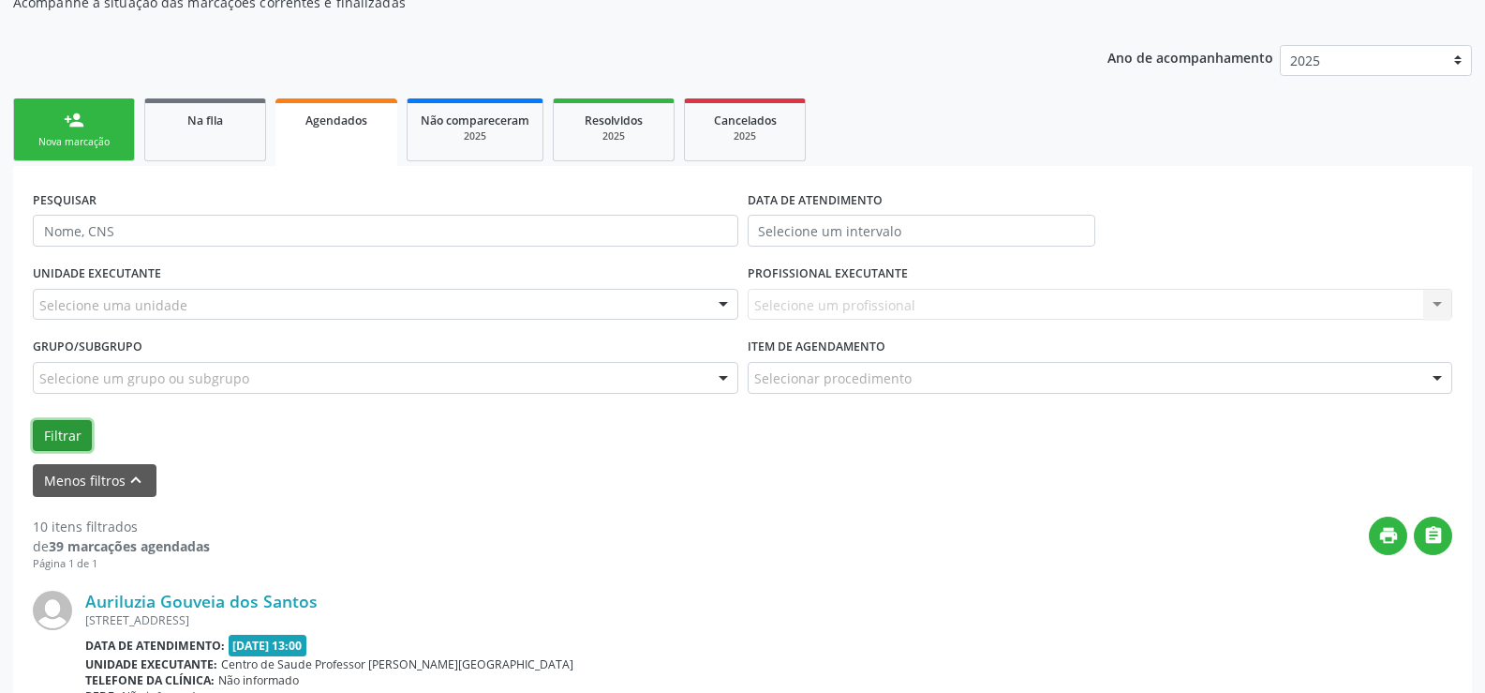
click at [44, 442] on button "Filtrar" at bounding box center [62, 436] width 59 height 32
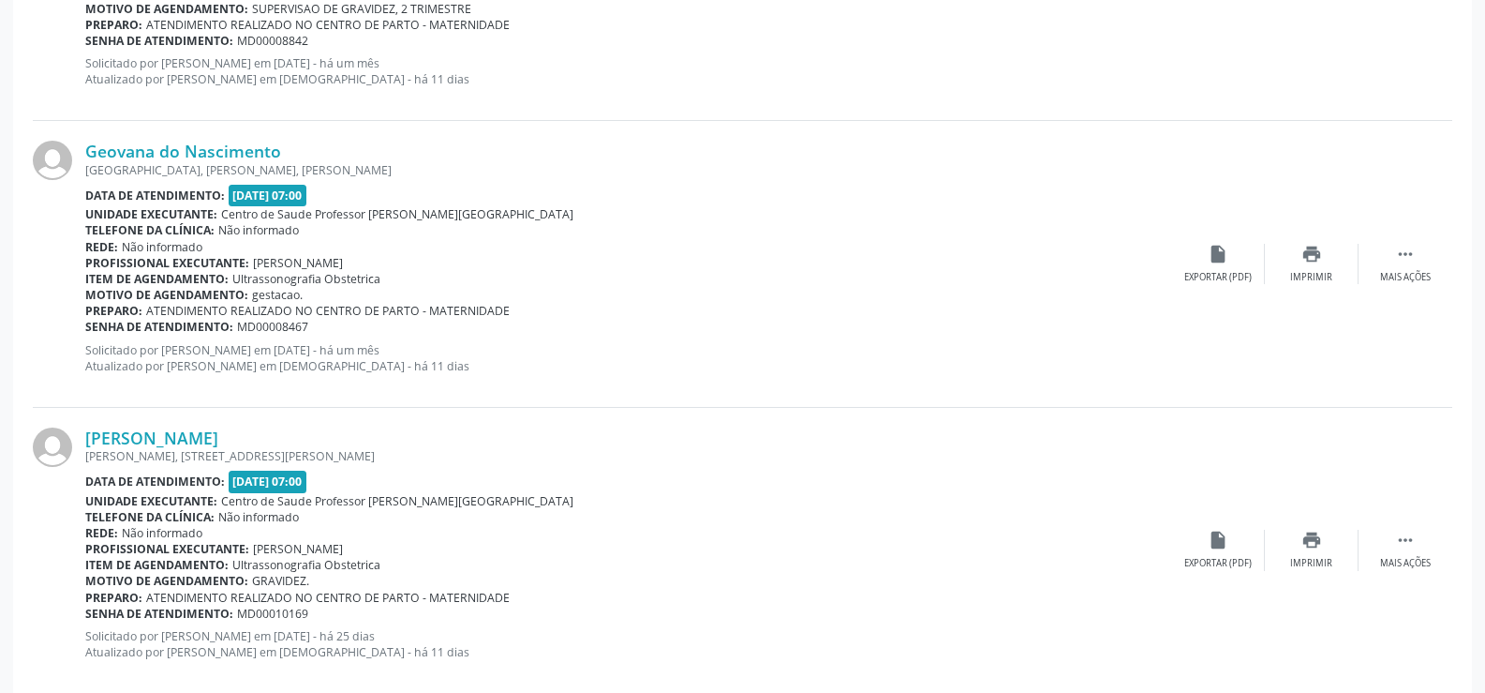
scroll to position [4488, 0]
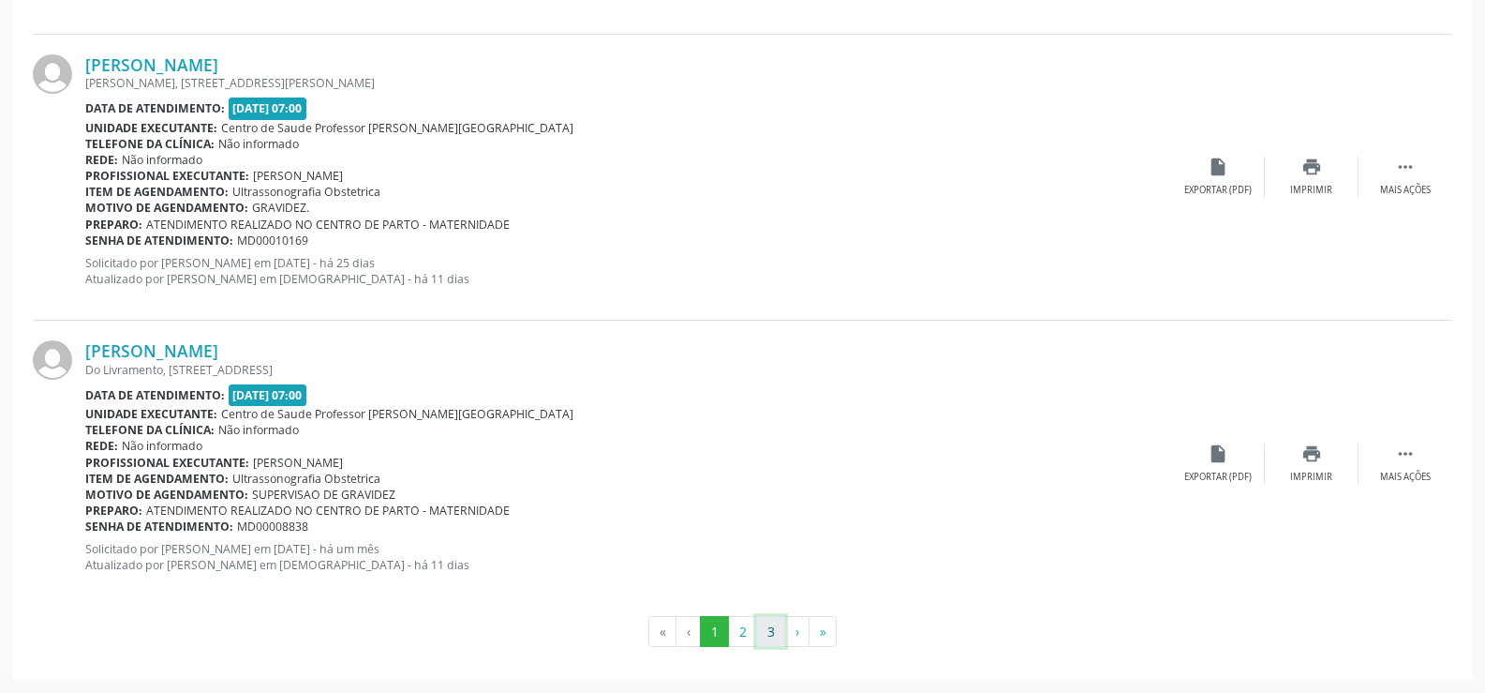
click at [780, 634] on button "3" at bounding box center [770, 632] width 29 height 32
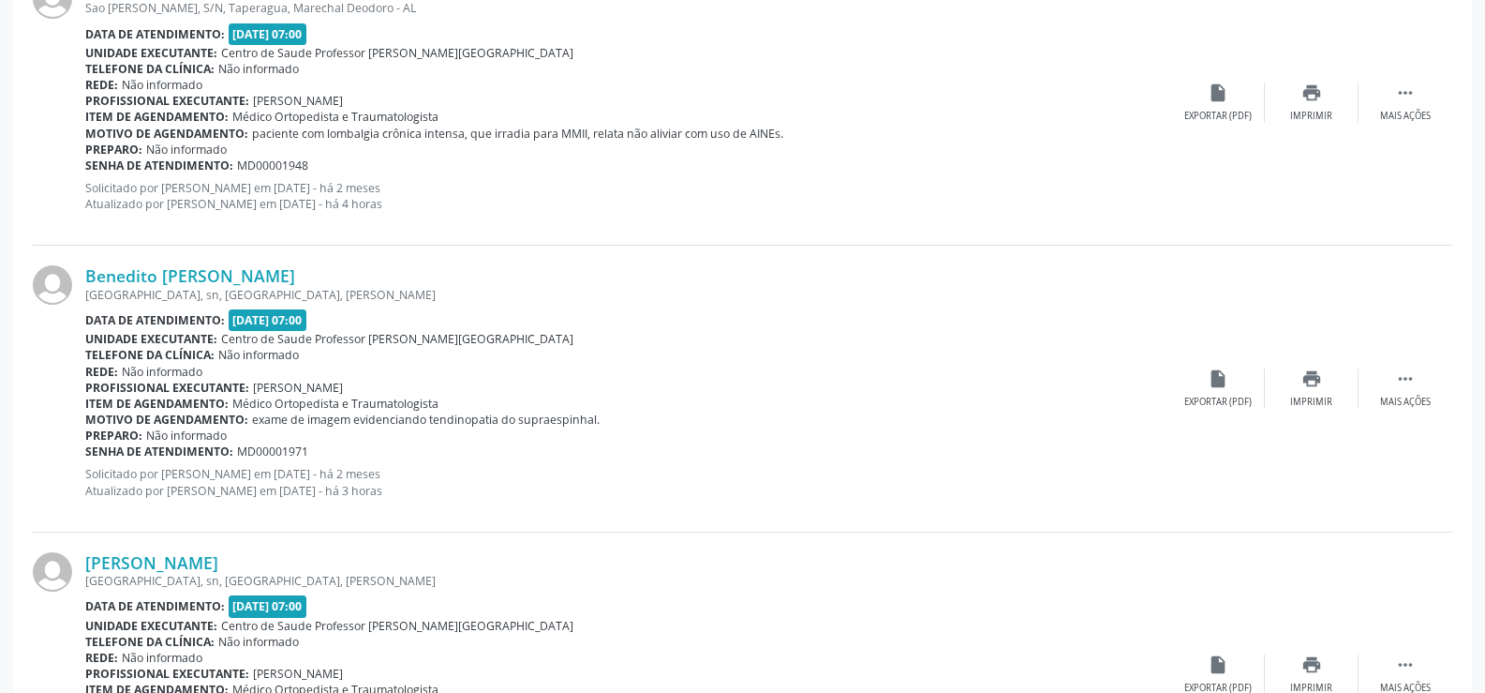
scroll to position [2752, 0]
